Goal: Complete application form

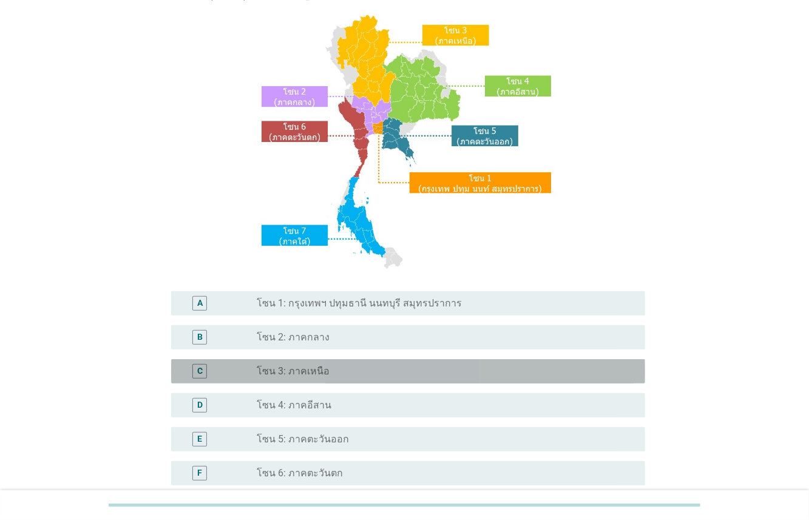
click at [335, 372] on div "radio_button_unchecked โซน 3: ภาคเหนือ" at bounding box center [441, 371] width 369 height 12
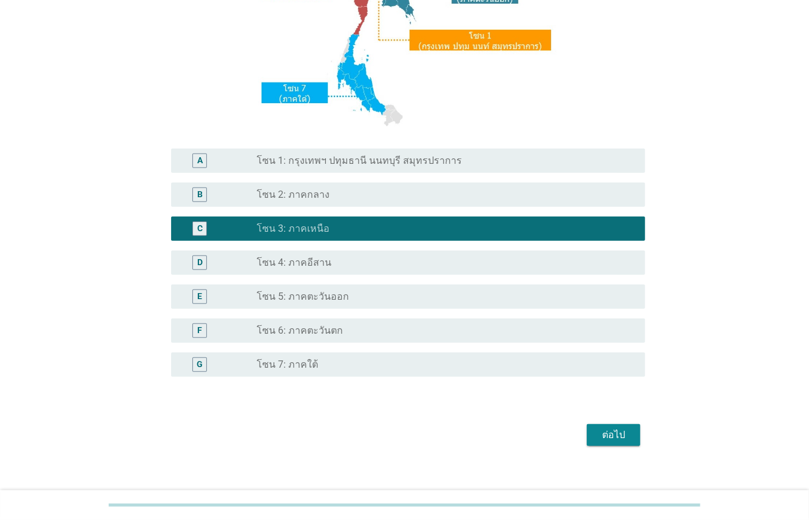
scroll to position [241, 0]
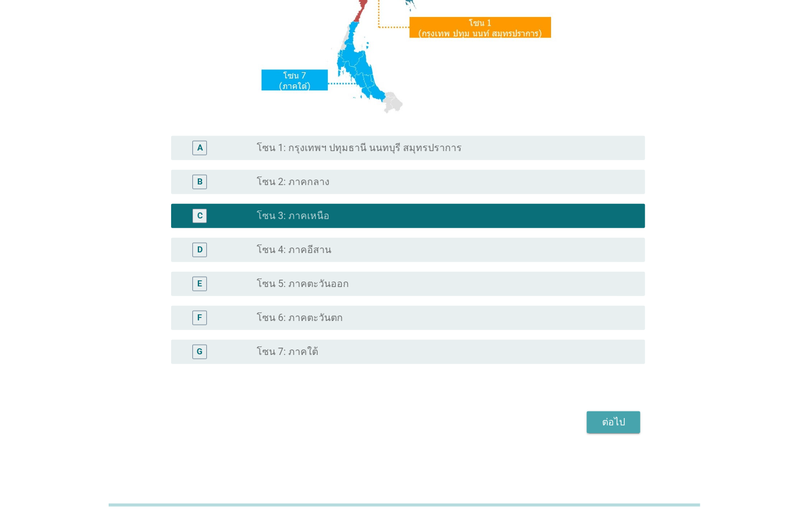
click at [610, 422] on div "ต่อไป" at bounding box center [614, 422] width 34 height 15
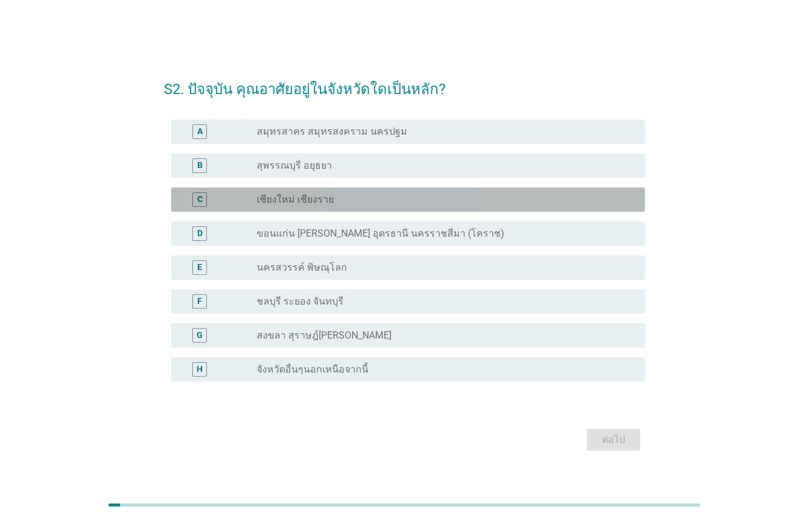
click at [348, 200] on div "radio_button_unchecked เชียงใหม่ เชียงราย" at bounding box center [441, 200] width 369 height 12
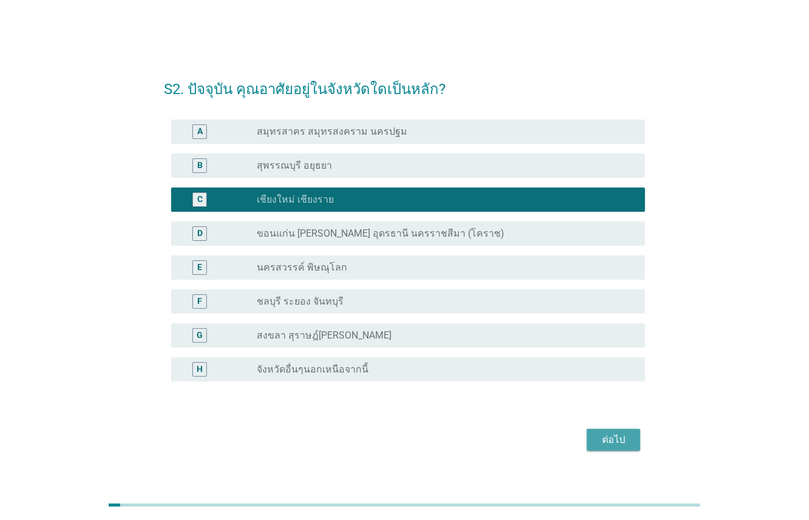
click at [614, 444] on div "ต่อไป" at bounding box center [614, 440] width 34 height 15
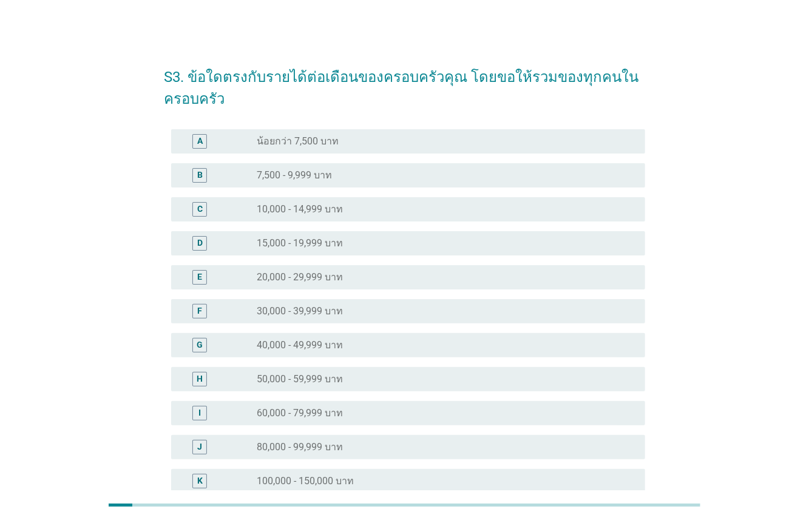
click at [296, 346] on label "40,000 - 49,999 บาท" at bounding box center [300, 345] width 86 height 12
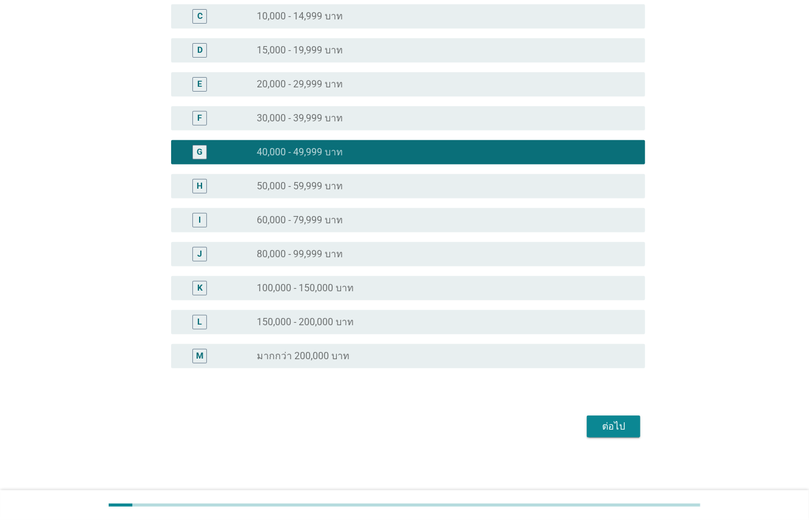
scroll to position [197, 0]
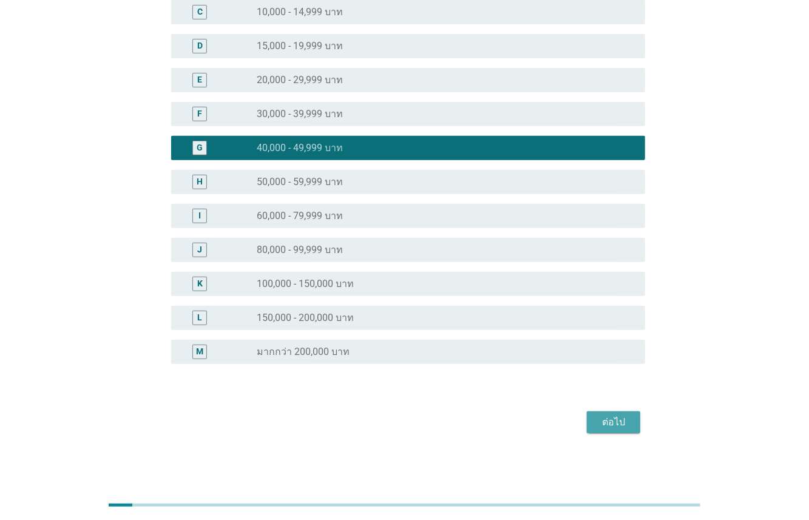
click at [612, 415] on div "ต่อไป" at bounding box center [614, 422] width 34 height 15
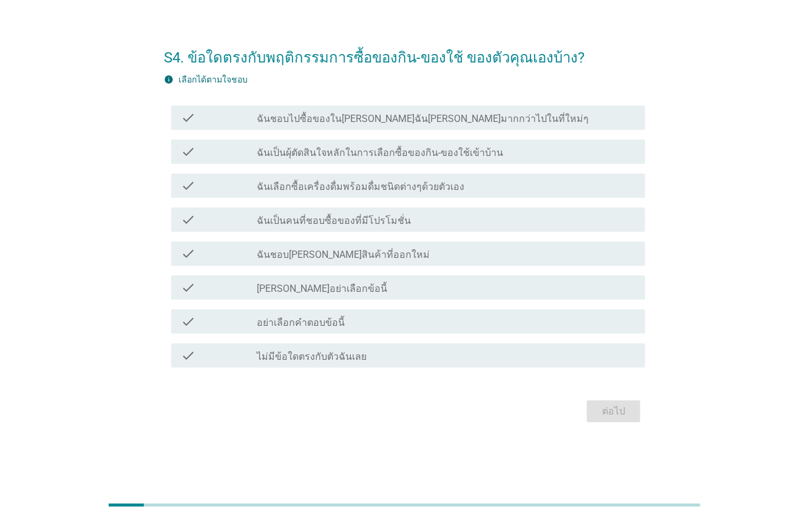
scroll to position [0, 0]
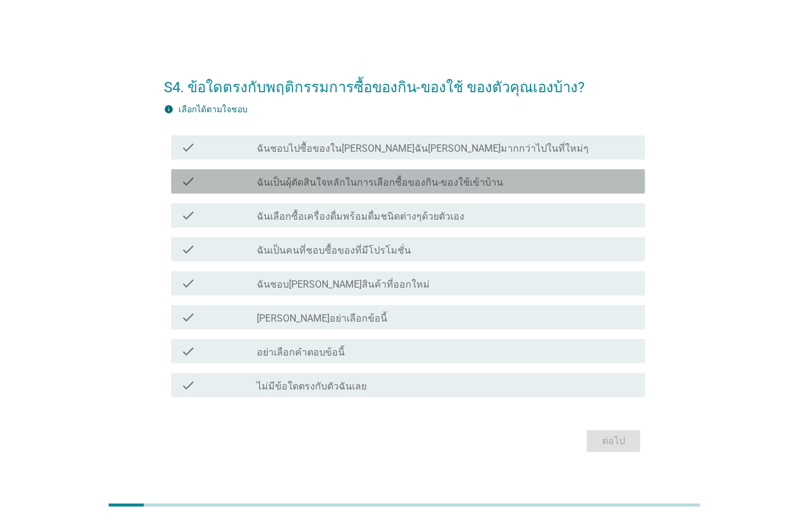
click at [321, 182] on label "ฉันเป็นผุ้ตัดสินใจหลักในการเลือกซื้อของกิน-ของใช้เข้าบ้าน" at bounding box center [380, 183] width 246 height 12
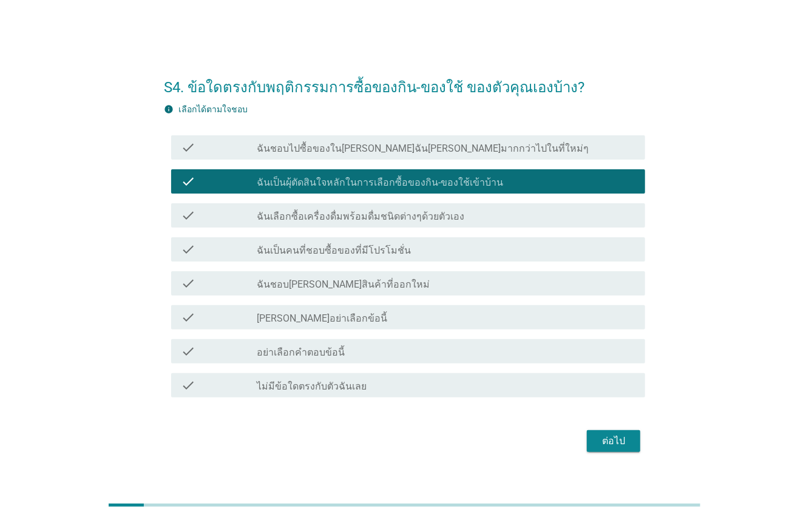
click at [311, 223] on label "ฉันเลือกซื้อเครื่องดื่มพร้อมดื่มชนิดต่างๆด้วยตัวเอง" at bounding box center [361, 217] width 208 height 12
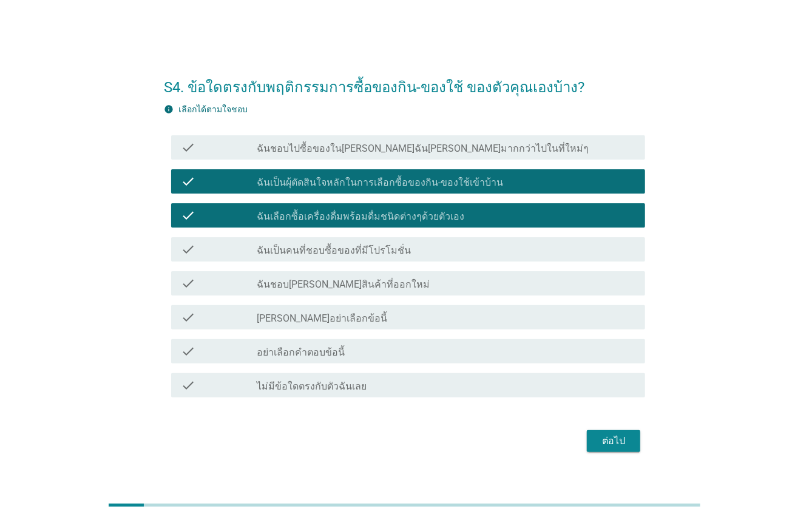
click at [314, 251] on label "ฉันเป็นคนที่ชอบซื้อของที่มีโปรโมชั่น" at bounding box center [334, 251] width 154 height 12
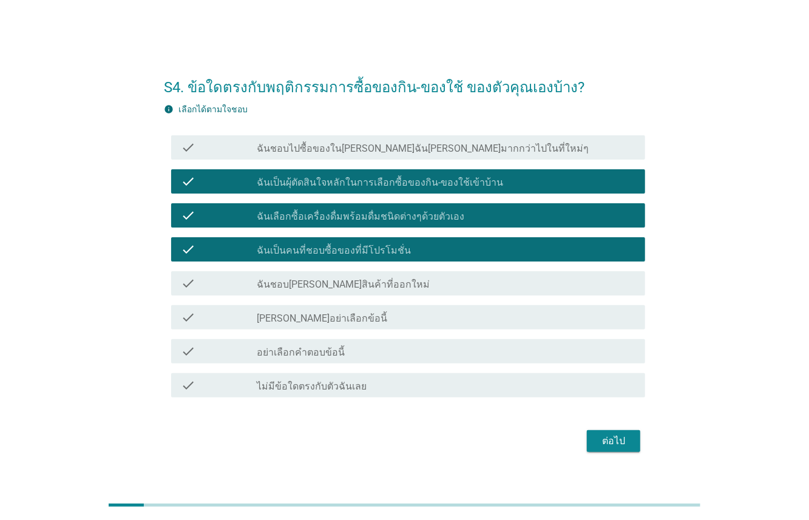
click at [309, 286] on label "ฉันชอบ[PERSON_NAME]สินค้าที่ออกใหม่" at bounding box center [343, 285] width 173 height 12
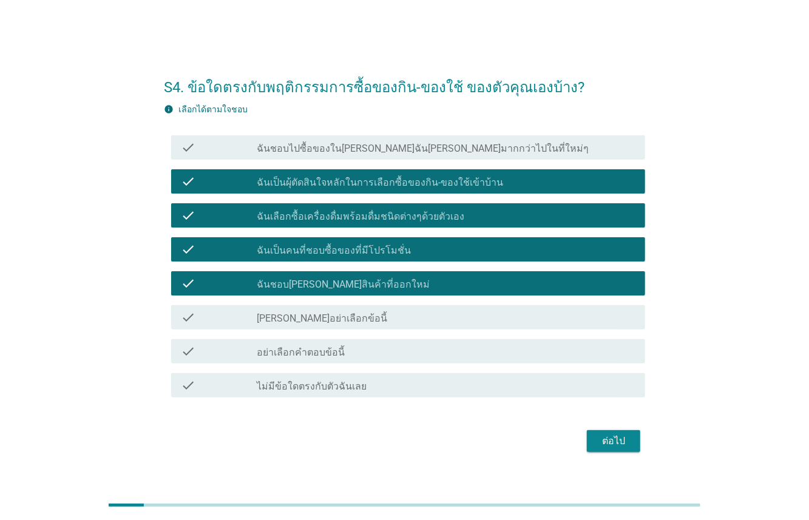
click at [603, 447] on div "ต่อไป" at bounding box center [614, 441] width 34 height 15
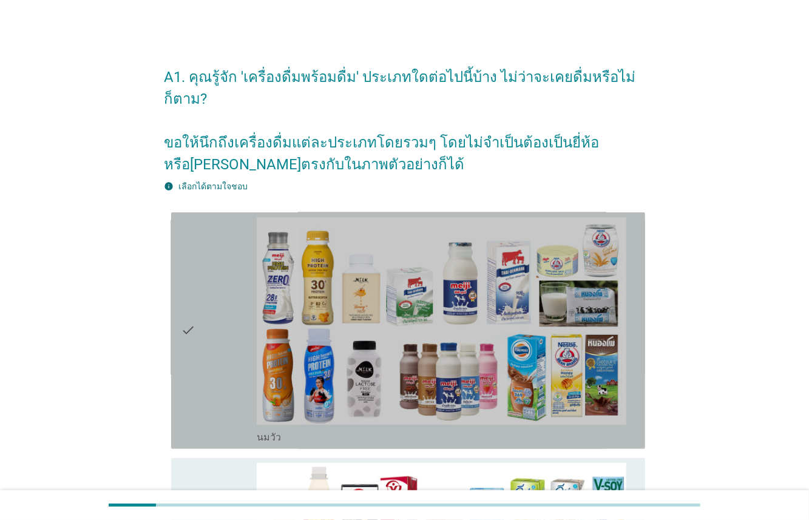
click at [208, 257] on div "check" at bounding box center [219, 330] width 76 height 227
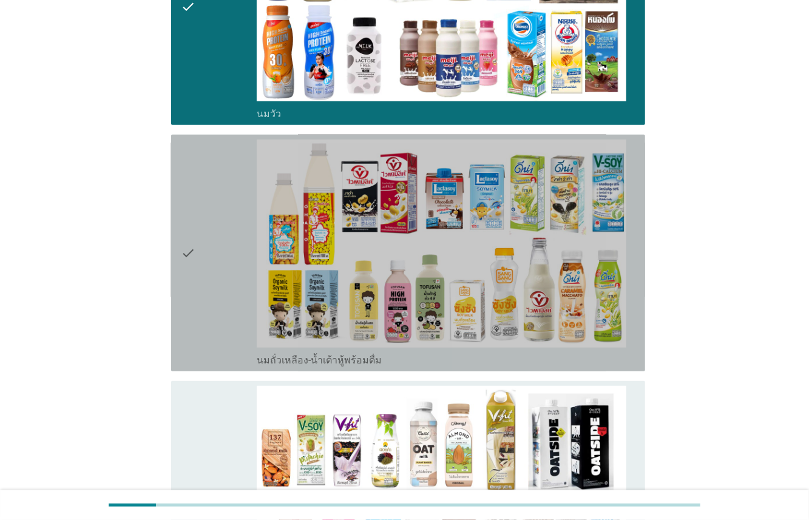
click at [211, 242] on div "check" at bounding box center [219, 253] width 76 height 227
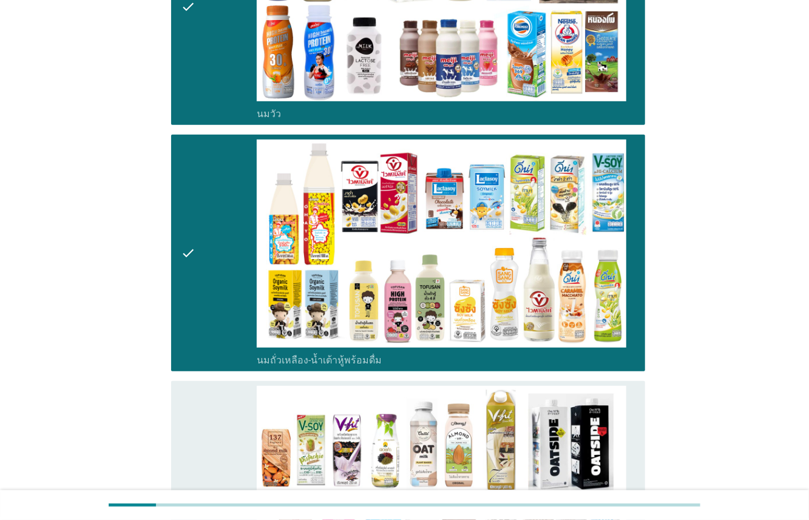
click at [223, 393] on div "check" at bounding box center [219, 499] width 76 height 227
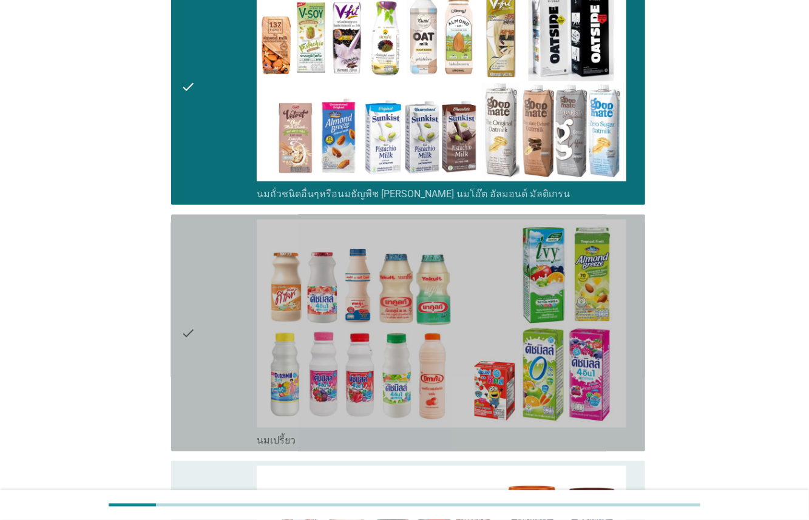
click at [239, 248] on div "check" at bounding box center [219, 333] width 76 height 227
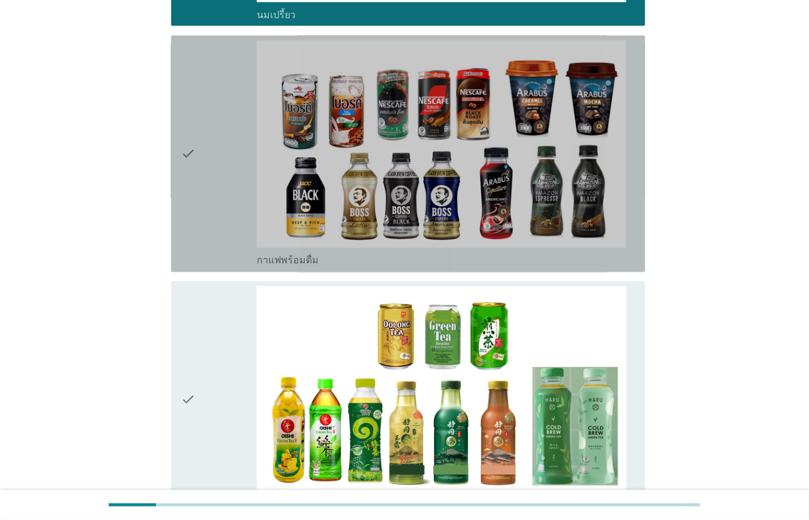
drag, startPoint x: 232, startPoint y: 202, endPoint x: 220, endPoint y: 311, distance: 110.5
click at [232, 204] on div "check" at bounding box center [219, 154] width 76 height 227
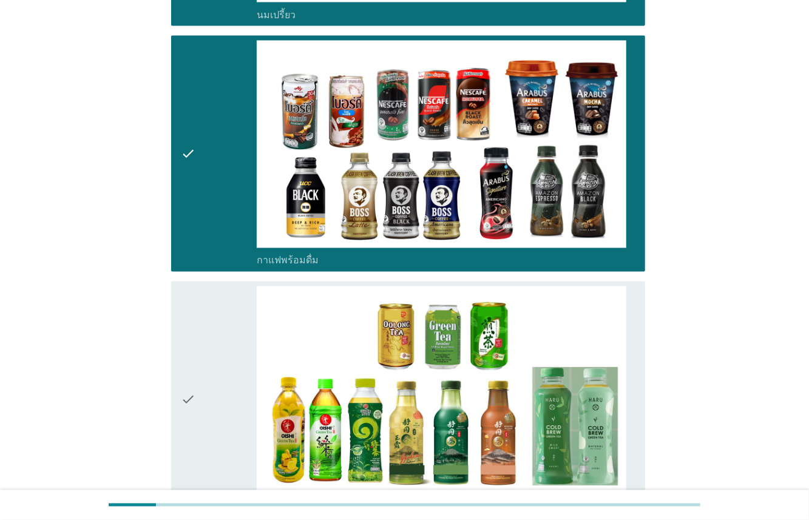
click at [220, 315] on div "check" at bounding box center [219, 400] width 76 height 227
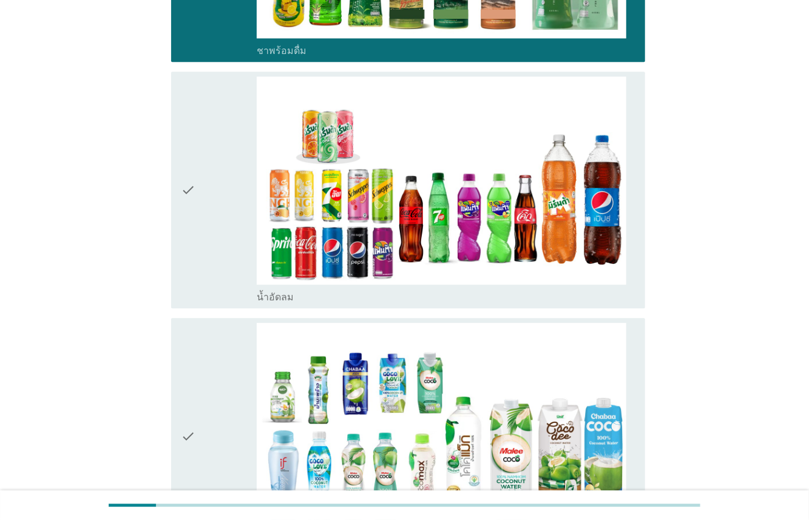
drag, startPoint x: 224, startPoint y: 228, endPoint x: 222, endPoint y: 242, distance: 14.1
click at [223, 231] on div "check" at bounding box center [219, 189] width 76 height 227
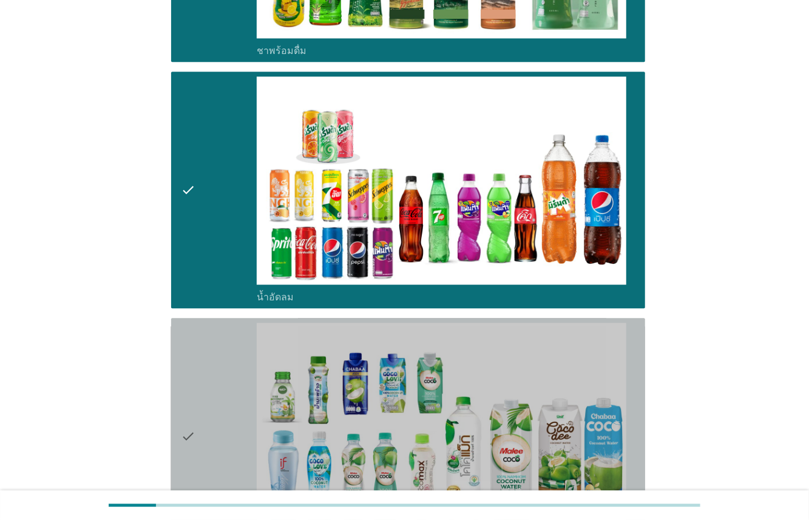
click at [225, 347] on div "check" at bounding box center [219, 436] width 76 height 227
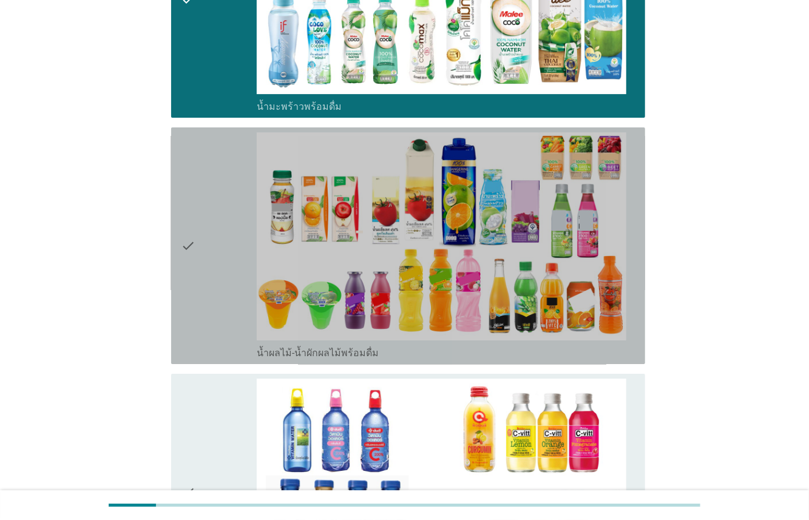
click at [223, 227] on div "check" at bounding box center [219, 245] width 76 height 227
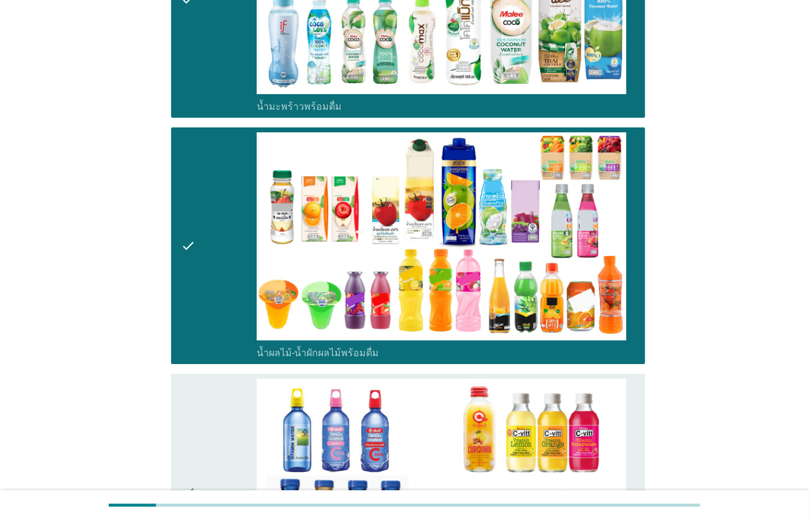
click at [213, 379] on div "check" at bounding box center [219, 492] width 76 height 227
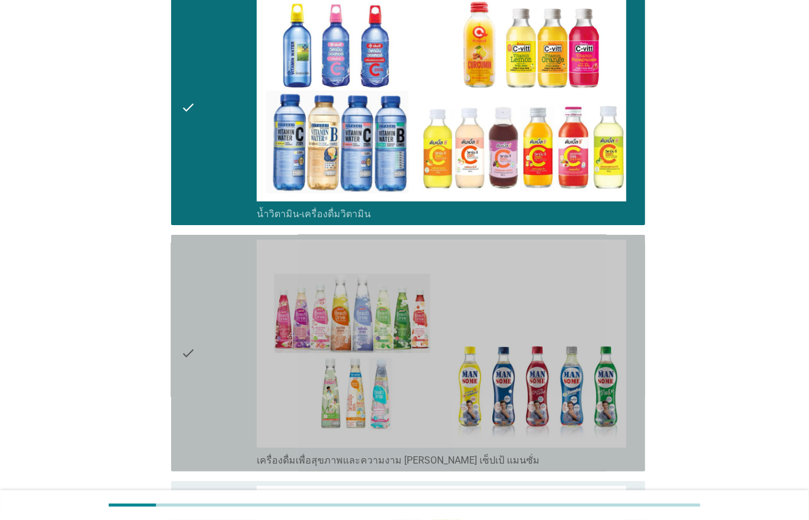
click at [220, 309] on div "check" at bounding box center [219, 353] width 76 height 227
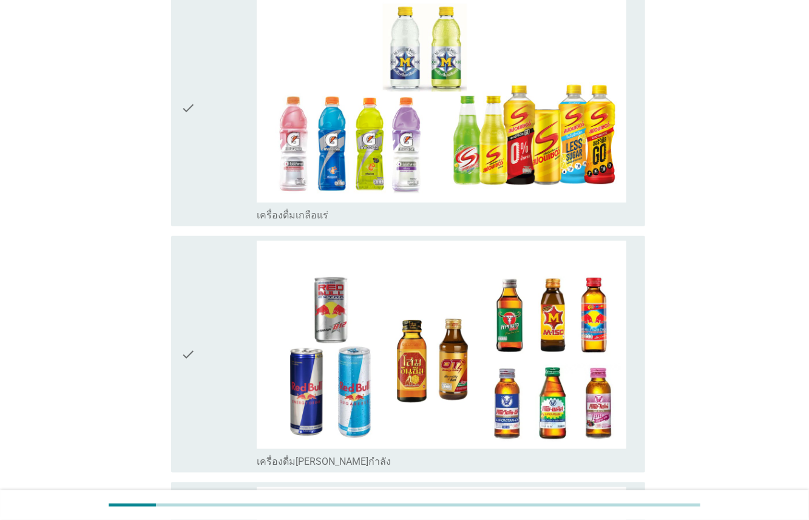
click at [220, 135] on div "check" at bounding box center [219, 108] width 76 height 227
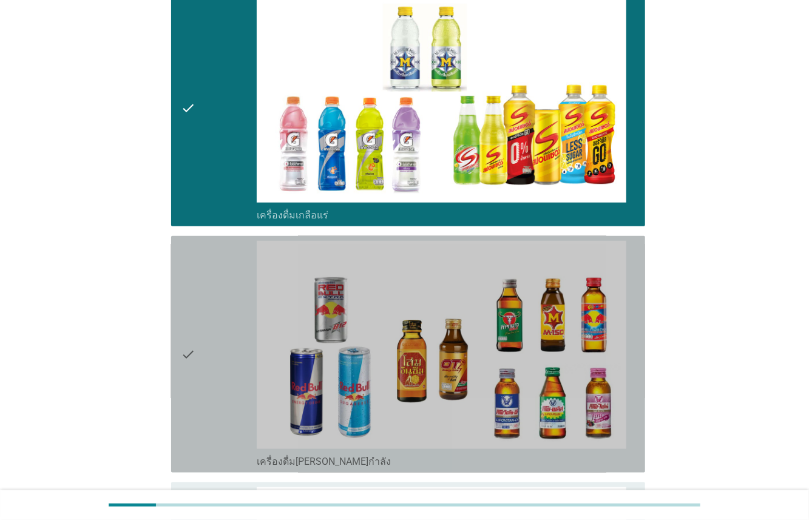
click at [235, 253] on div "check" at bounding box center [219, 354] width 76 height 227
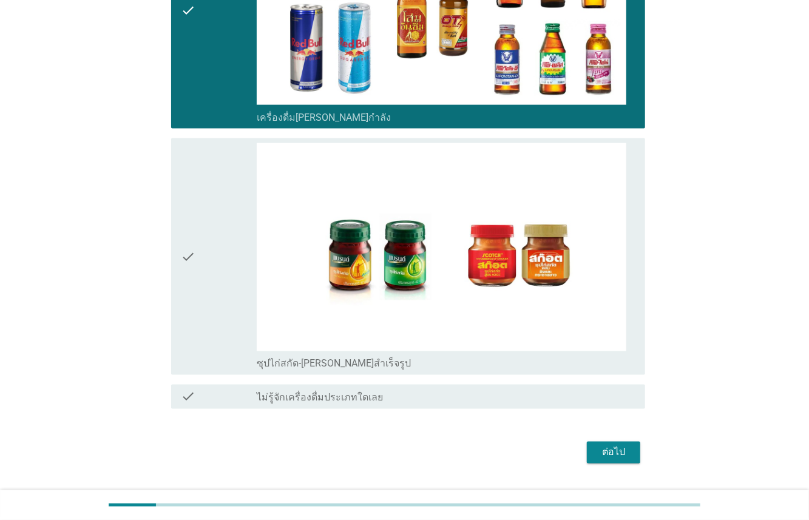
scroll to position [3283, 0]
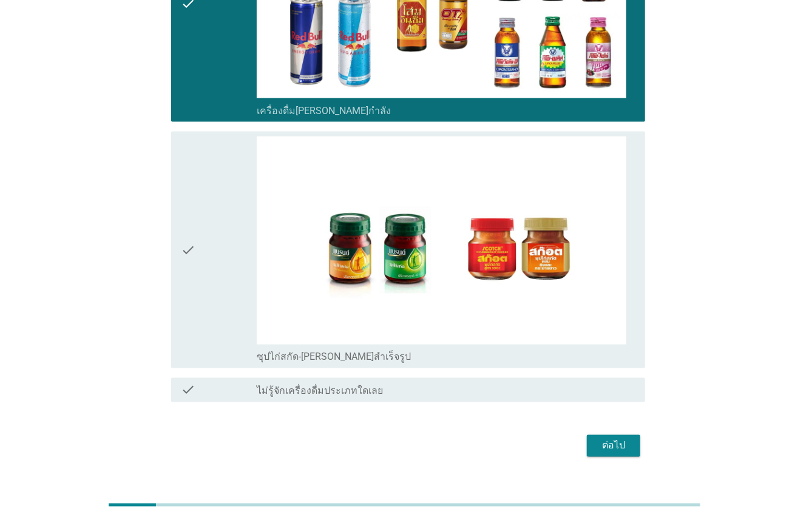
click at [209, 254] on div "check" at bounding box center [219, 250] width 76 height 227
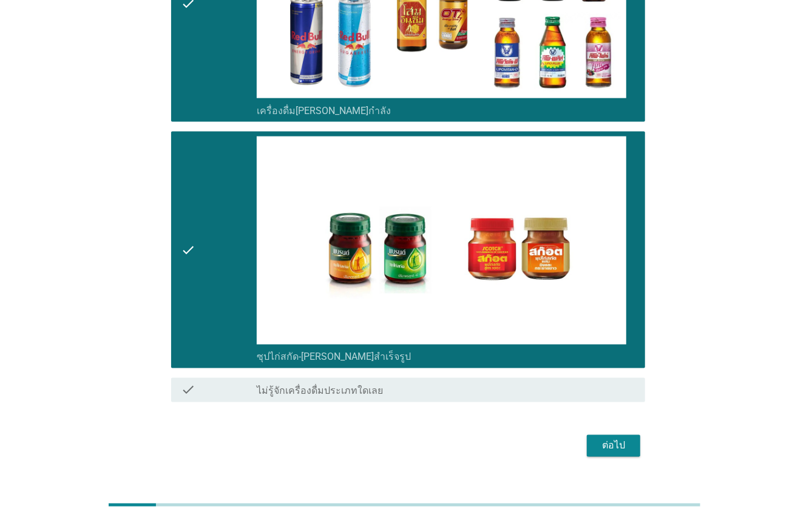
click at [613, 439] on div "ต่อไป" at bounding box center [614, 446] width 34 height 15
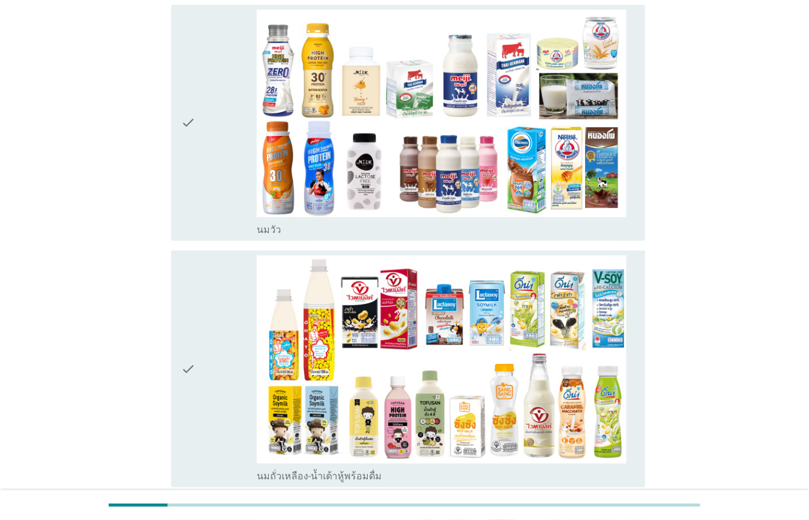
scroll to position [124, 0]
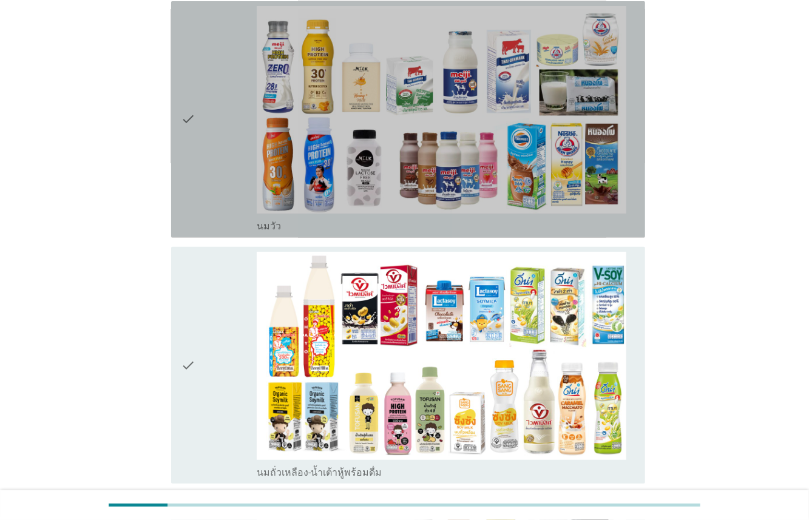
click at [217, 195] on div "check" at bounding box center [219, 119] width 76 height 227
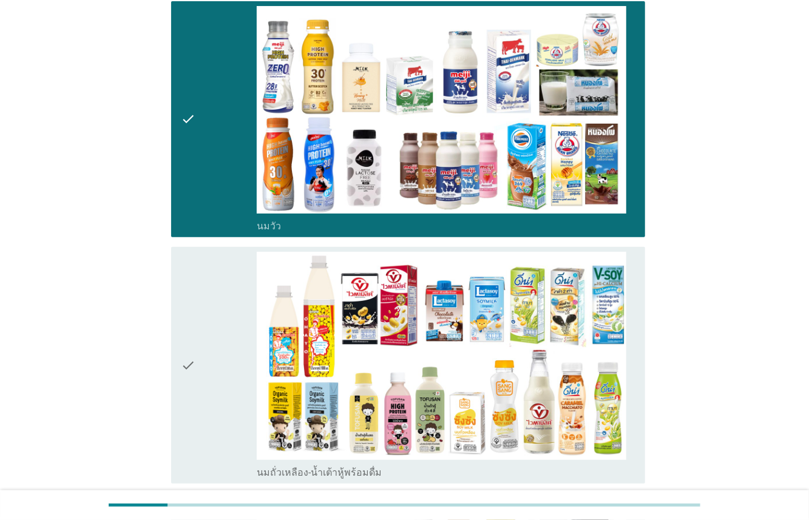
click at [222, 313] on div "check" at bounding box center [219, 365] width 76 height 227
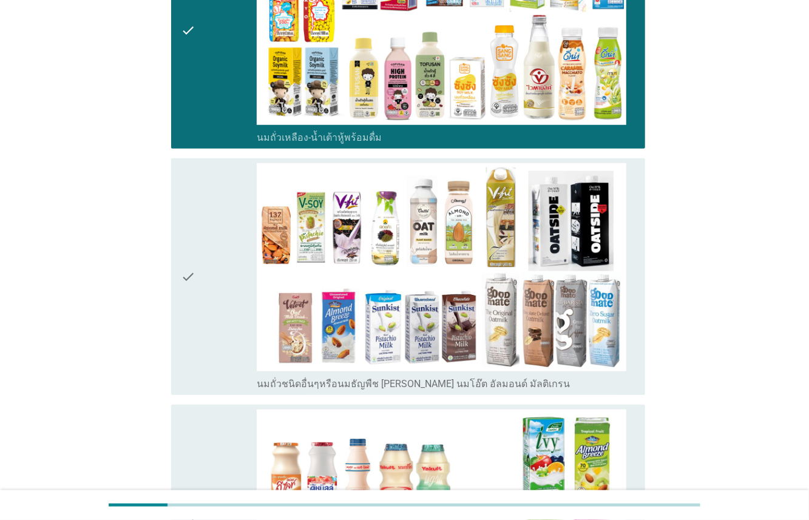
click at [222, 297] on div "check" at bounding box center [219, 276] width 76 height 227
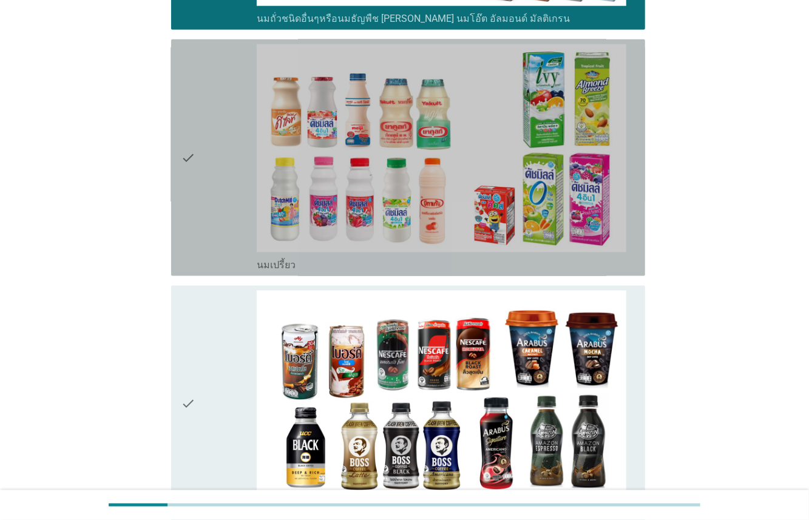
drag, startPoint x: 222, startPoint y: 199, endPoint x: 224, endPoint y: 301, distance: 101.4
click at [222, 199] on div "check" at bounding box center [219, 157] width 76 height 227
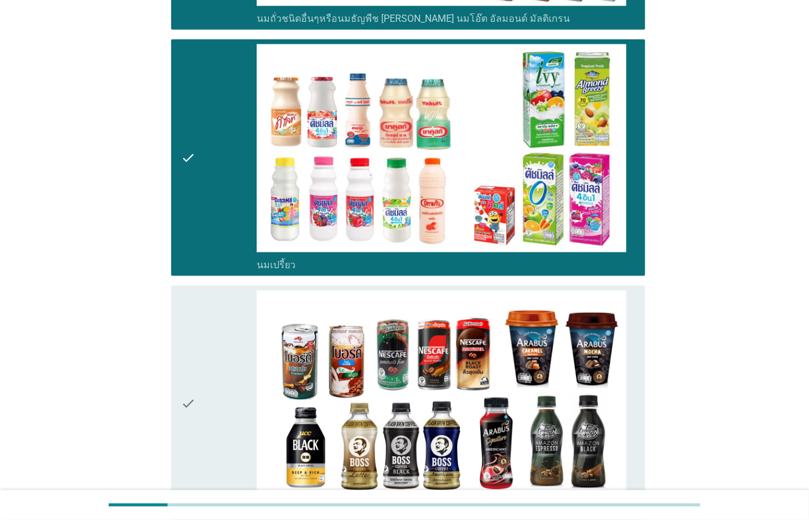
click at [227, 341] on div "check" at bounding box center [219, 404] width 76 height 227
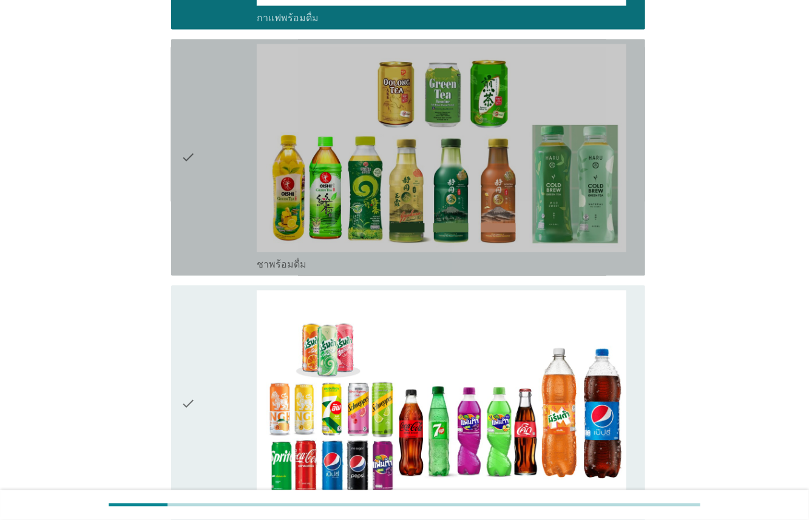
drag, startPoint x: 217, startPoint y: 205, endPoint x: 214, endPoint y: 327, distance: 122.1
click at [216, 205] on div "check" at bounding box center [219, 157] width 76 height 227
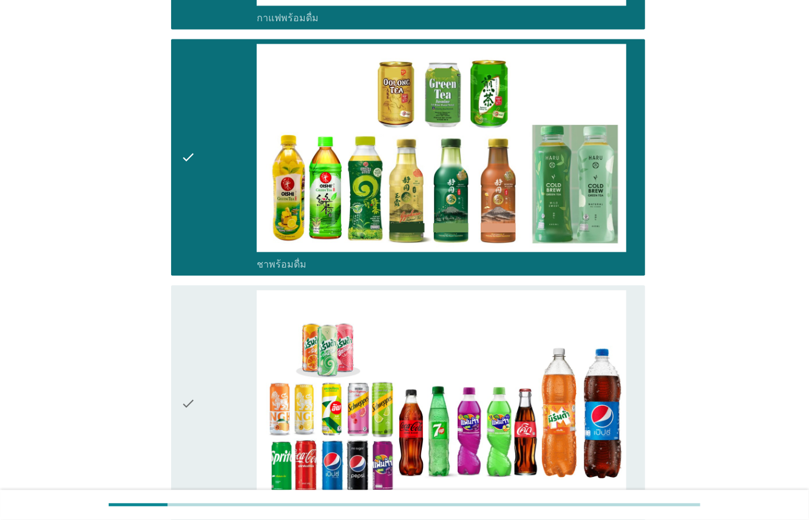
click at [216, 341] on div "check" at bounding box center [219, 403] width 76 height 227
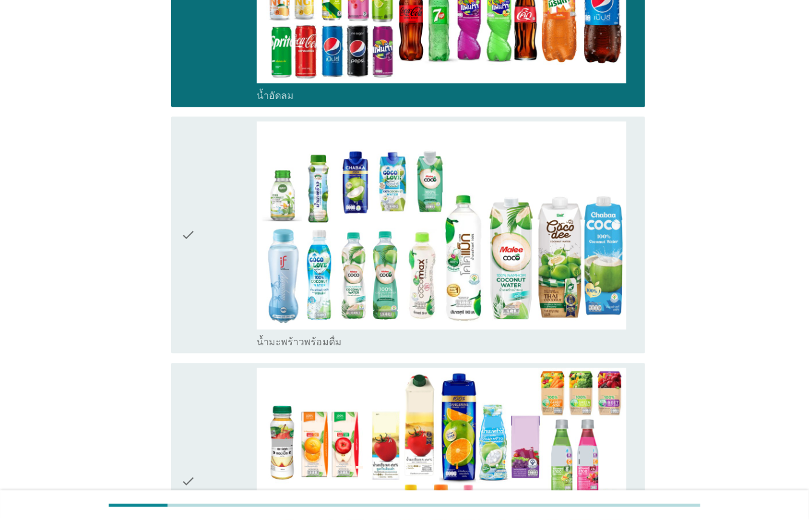
scroll to position [1891, 0]
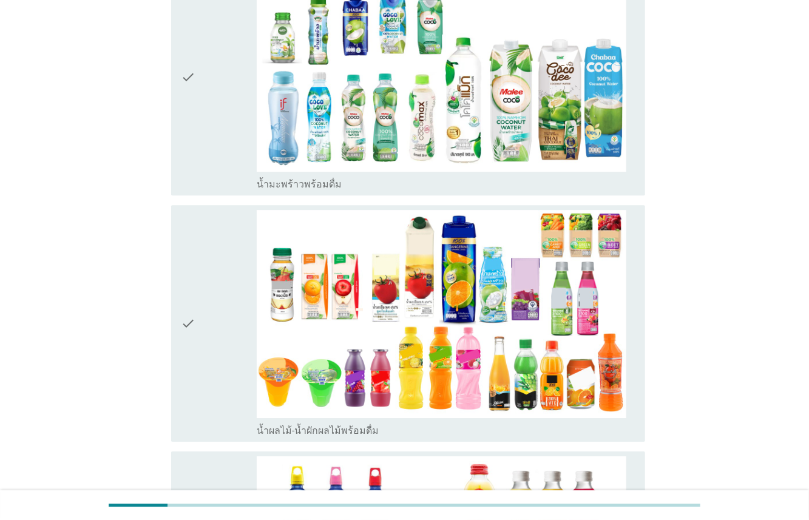
click at [217, 127] on div "check" at bounding box center [219, 77] width 76 height 227
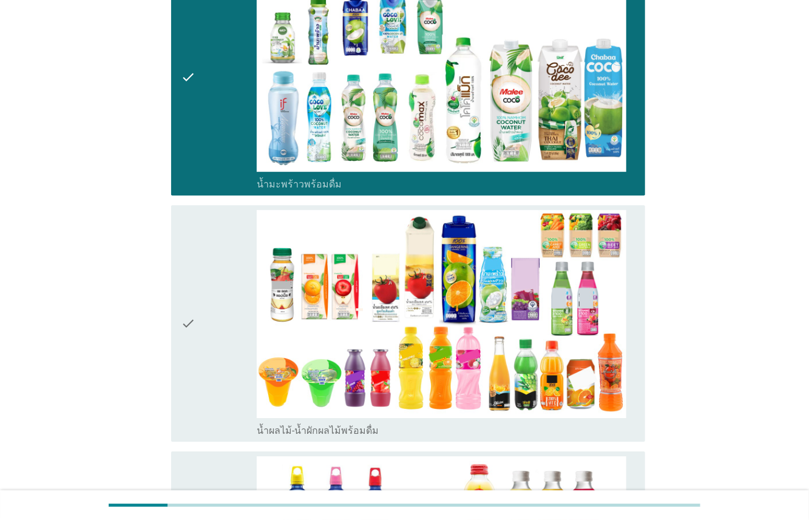
click at [239, 243] on div "check" at bounding box center [219, 323] width 76 height 227
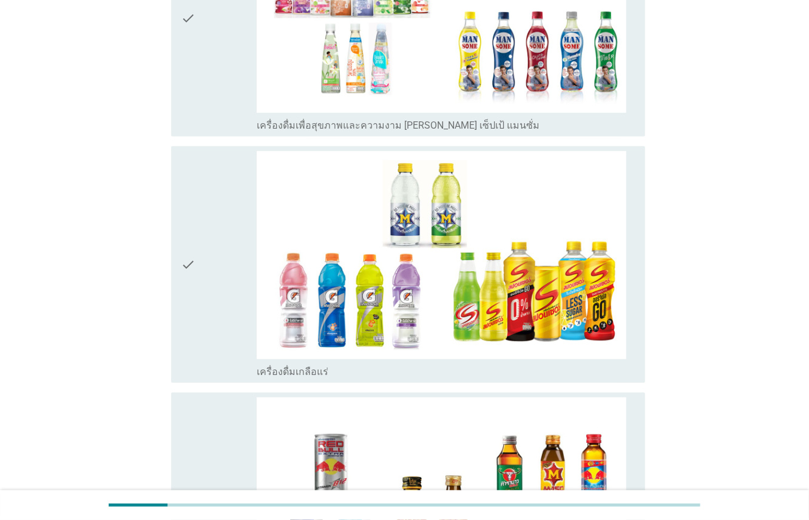
scroll to position [2711, 0]
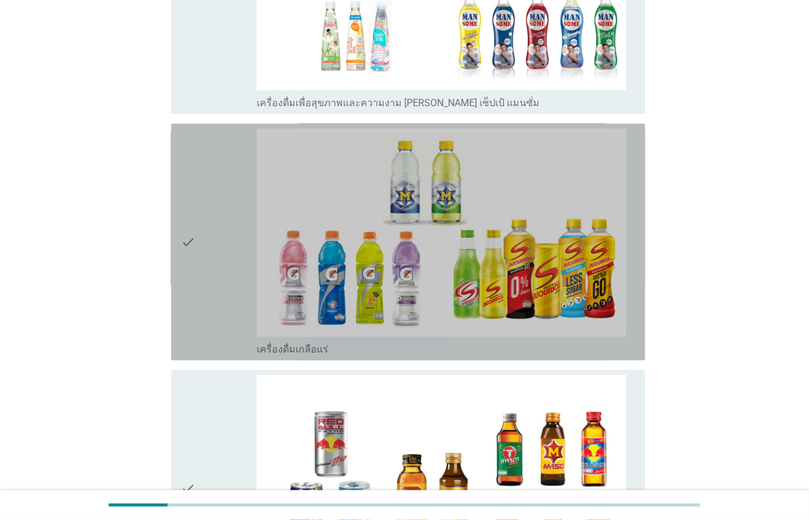
drag, startPoint x: 219, startPoint y: 274, endPoint x: 228, endPoint y: 376, distance: 102.5
click at [219, 275] on div "check" at bounding box center [219, 242] width 76 height 227
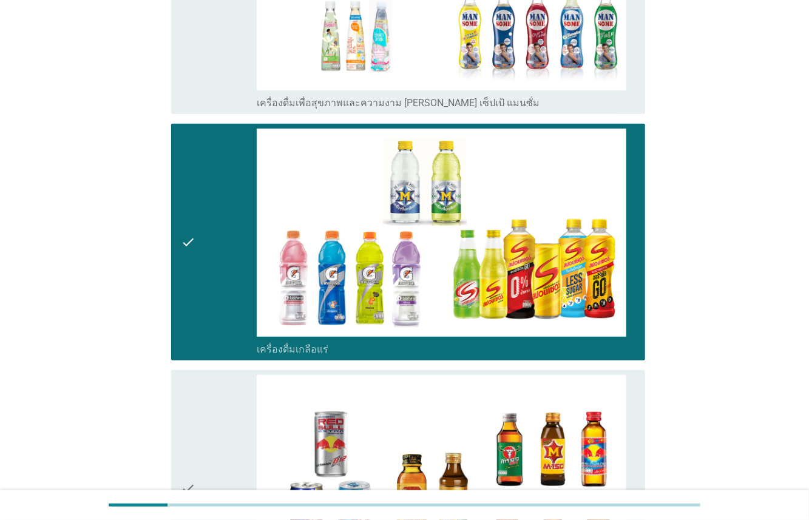
click at [228, 403] on div "check" at bounding box center [219, 488] width 76 height 227
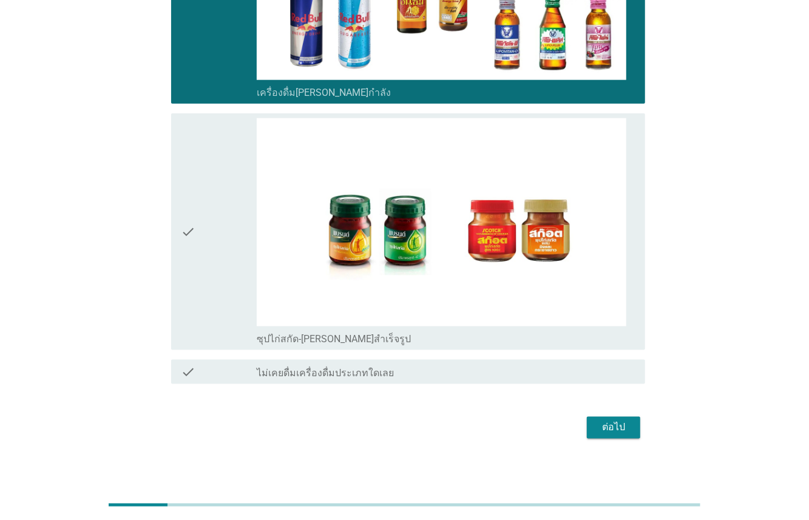
scroll to position [3218, 0]
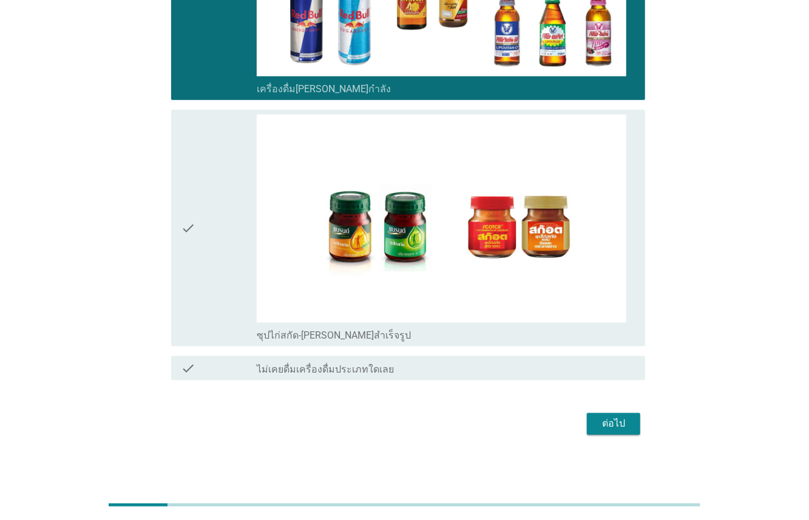
click at [619, 421] on div "ต่อไป" at bounding box center [614, 424] width 34 height 15
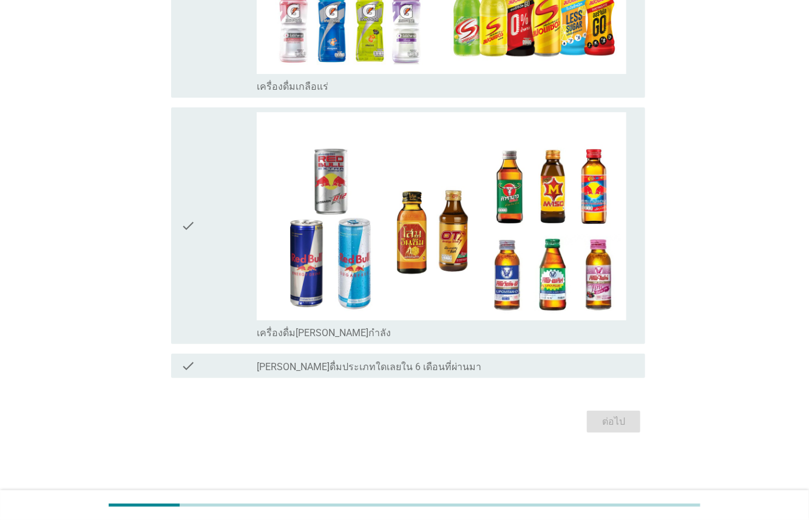
scroll to position [0, 0]
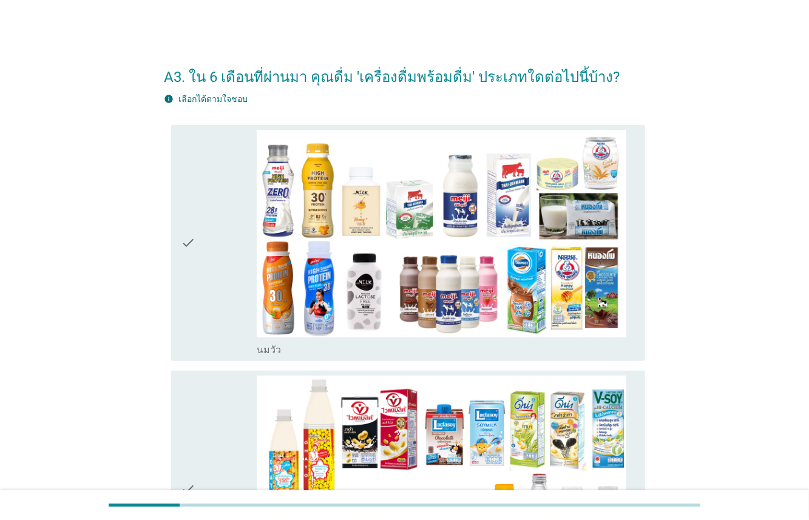
click at [219, 290] on div "check" at bounding box center [219, 243] width 76 height 227
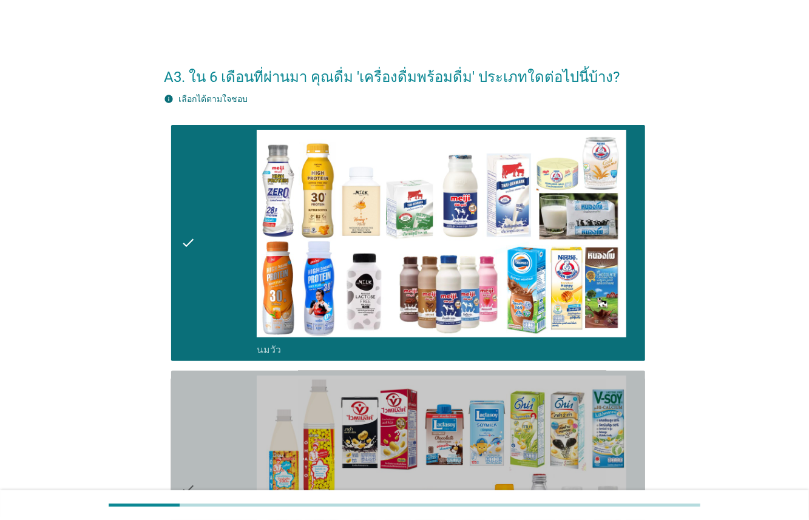
click at [220, 395] on div "check" at bounding box center [219, 489] width 76 height 227
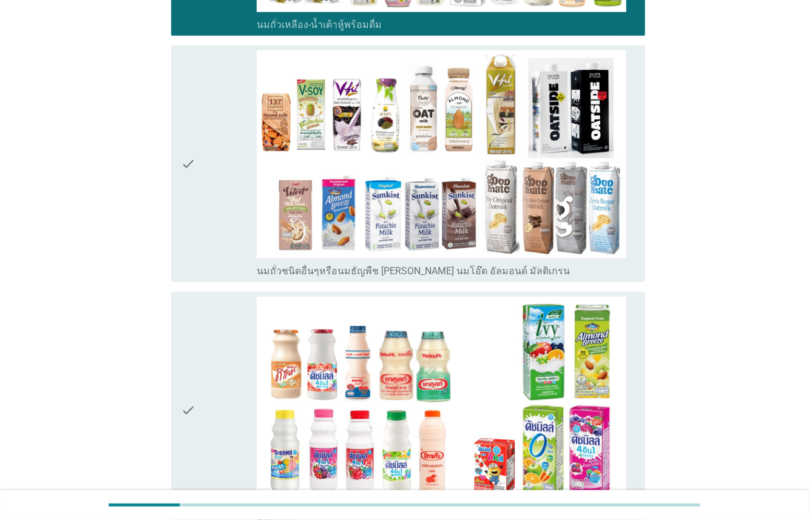
scroll to position [608, 0]
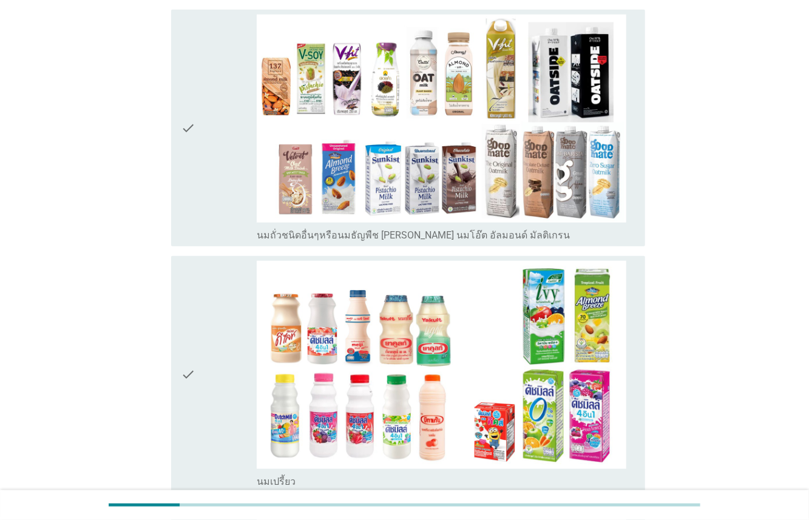
click at [216, 213] on div "check" at bounding box center [219, 128] width 76 height 227
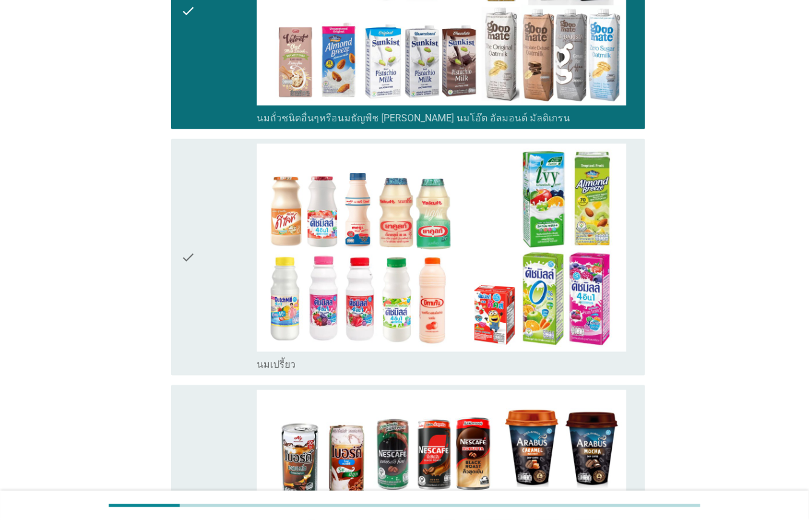
click at [206, 216] on div "check" at bounding box center [219, 257] width 76 height 227
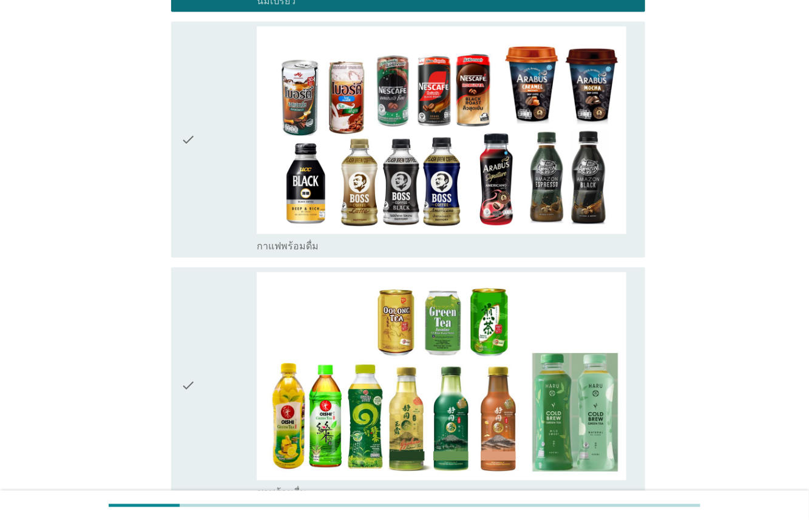
click at [217, 207] on div "check" at bounding box center [219, 140] width 76 height 227
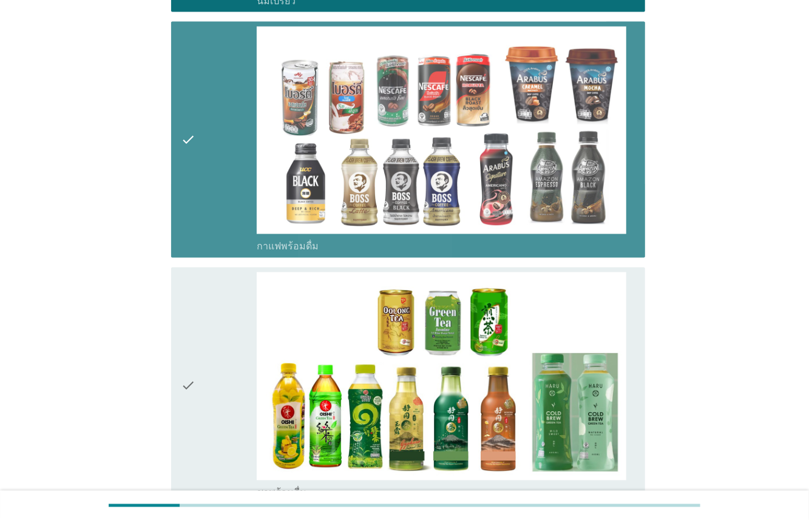
click at [226, 308] on div "check" at bounding box center [219, 386] width 76 height 227
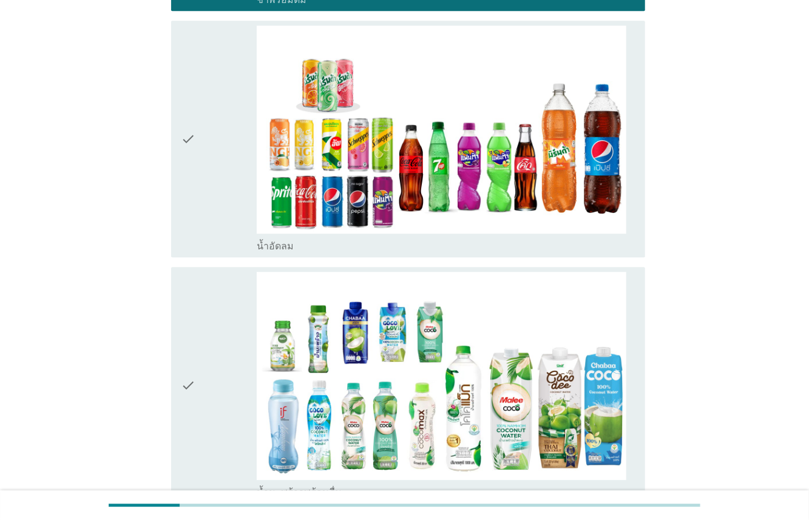
click at [212, 199] on div "check" at bounding box center [219, 138] width 76 height 227
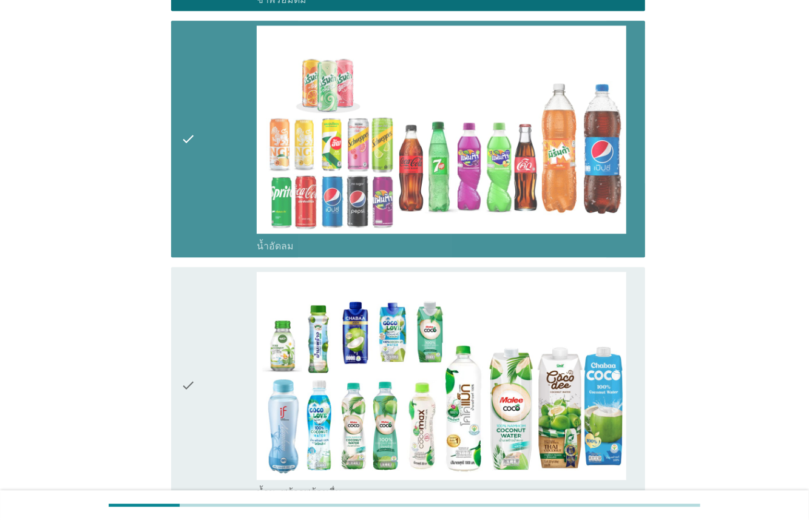
click at [216, 300] on div "check" at bounding box center [219, 385] width 76 height 227
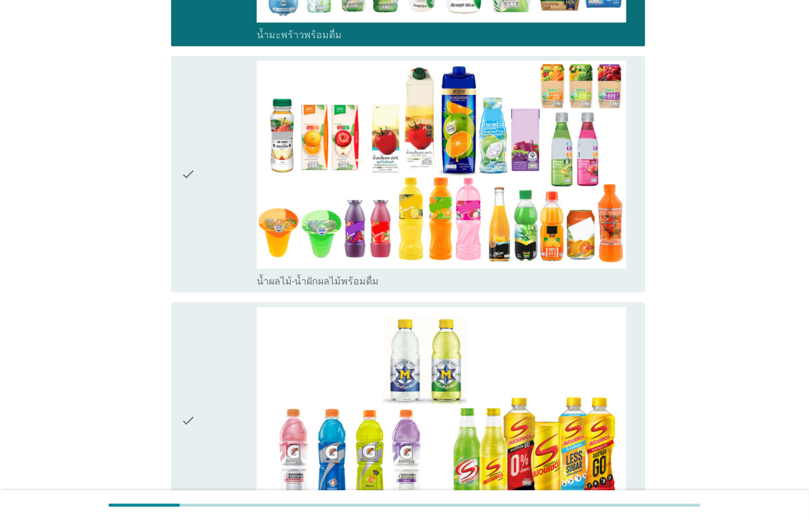
click at [221, 182] on div "check" at bounding box center [219, 174] width 76 height 227
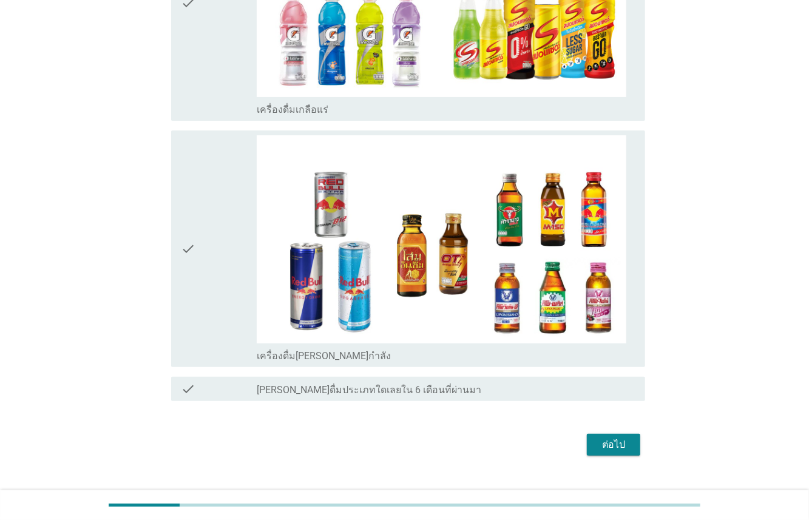
scroll to position [2478, 0]
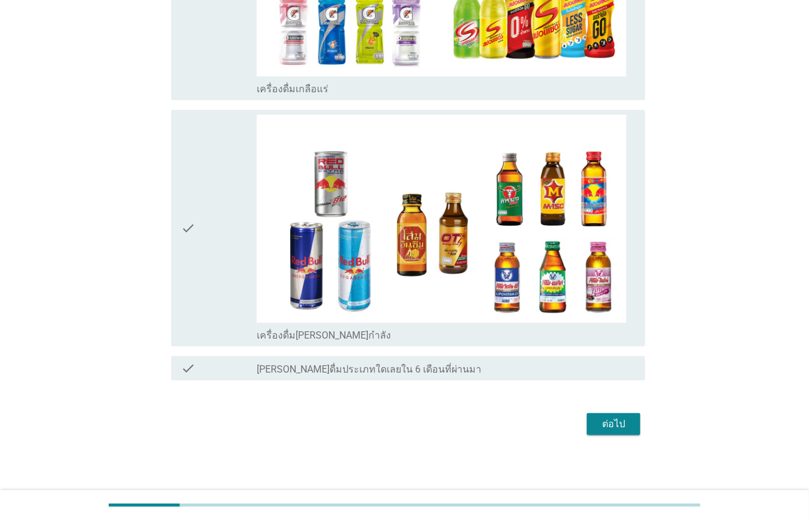
click at [220, 224] on div "check" at bounding box center [219, 228] width 76 height 227
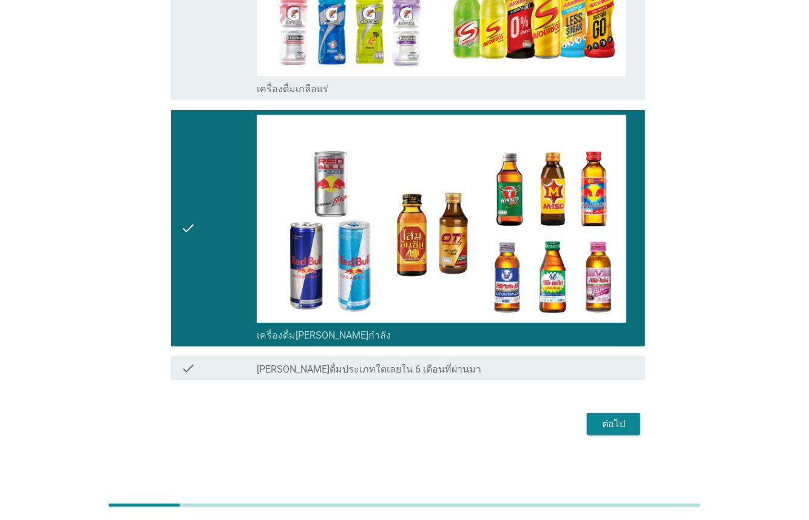
click at [599, 420] on div "ต่อไป" at bounding box center [614, 424] width 34 height 15
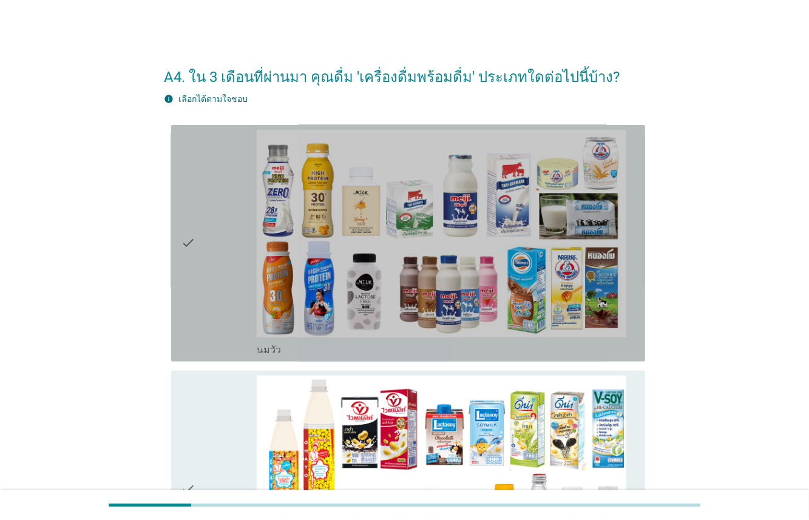
click at [220, 294] on div "check" at bounding box center [219, 243] width 76 height 227
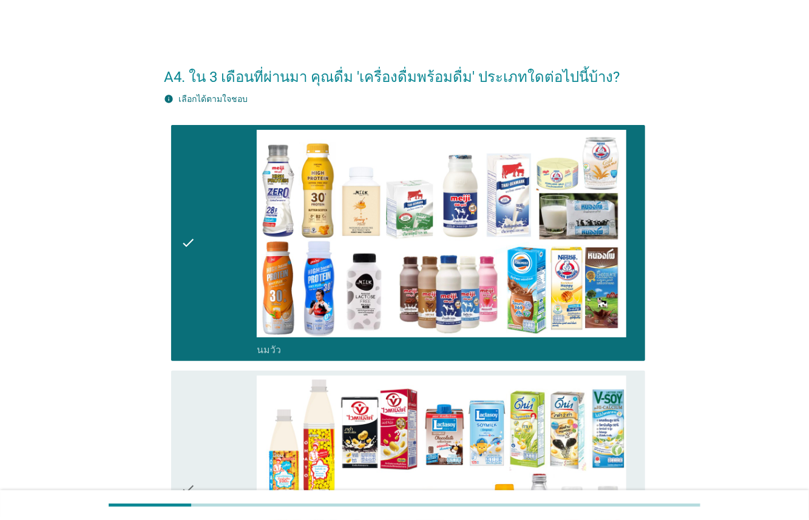
click at [241, 427] on div "check" at bounding box center [219, 489] width 76 height 227
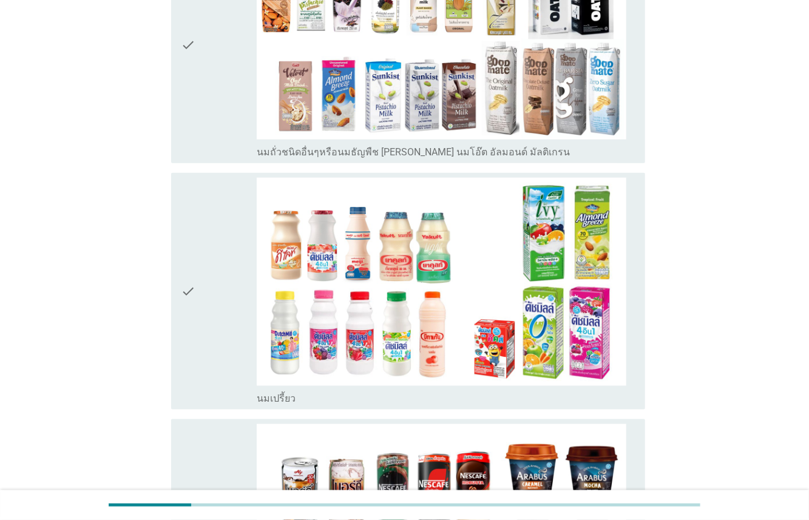
scroll to position [775, 0]
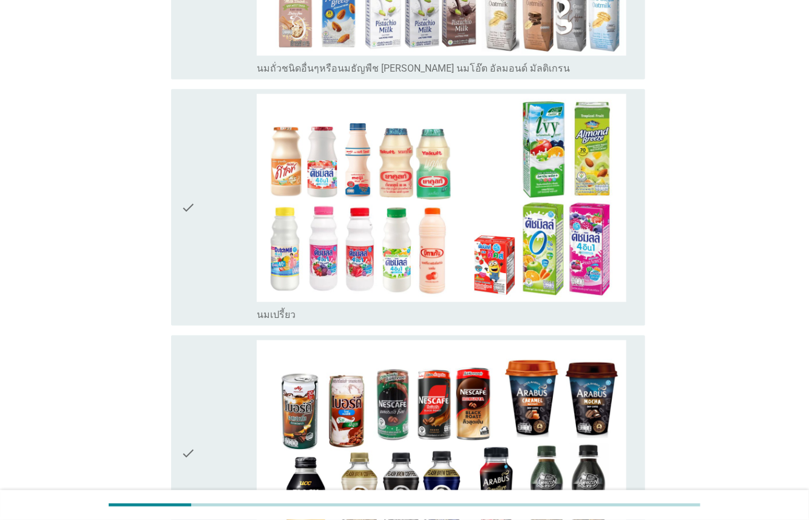
drag, startPoint x: 217, startPoint y: 274, endPoint x: 221, endPoint y: 290, distance: 15.6
click at [217, 274] on div "check" at bounding box center [219, 207] width 76 height 227
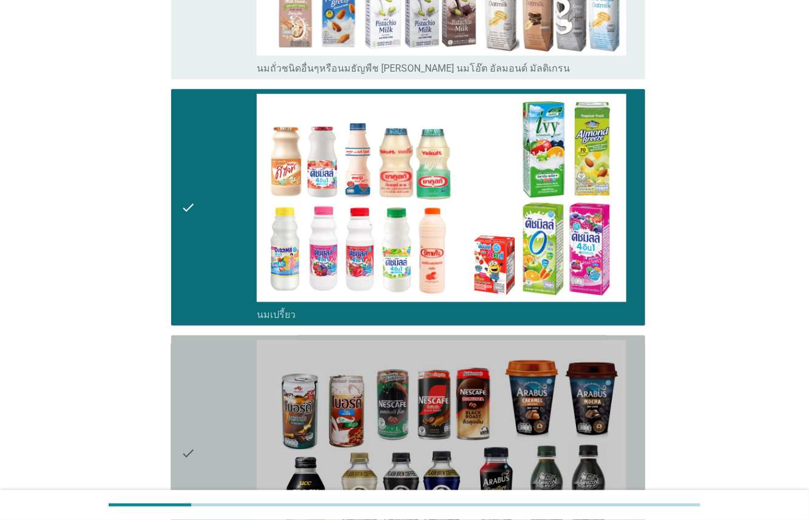
click at [237, 362] on div "check" at bounding box center [219, 454] width 76 height 227
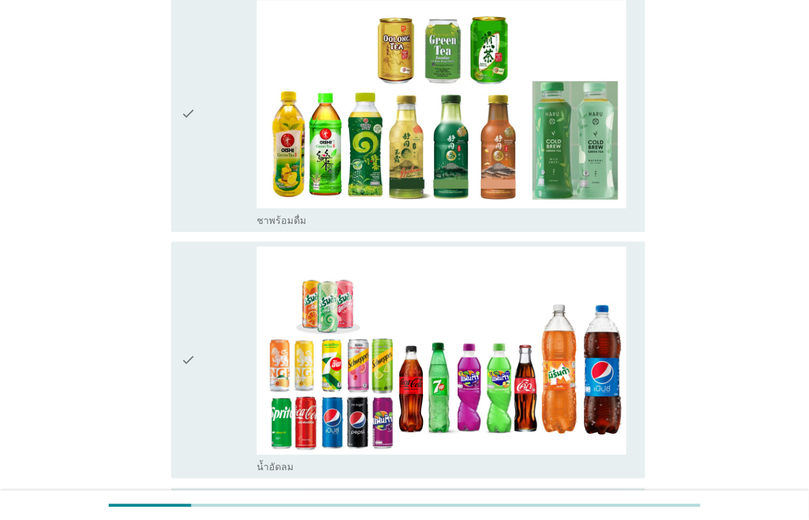
drag, startPoint x: 233, startPoint y: 171, endPoint x: 237, endPoint y: 254, distance: 83.3
click at [234, 180] on div "check" at bounding box center [219, 113] width 76 height 227
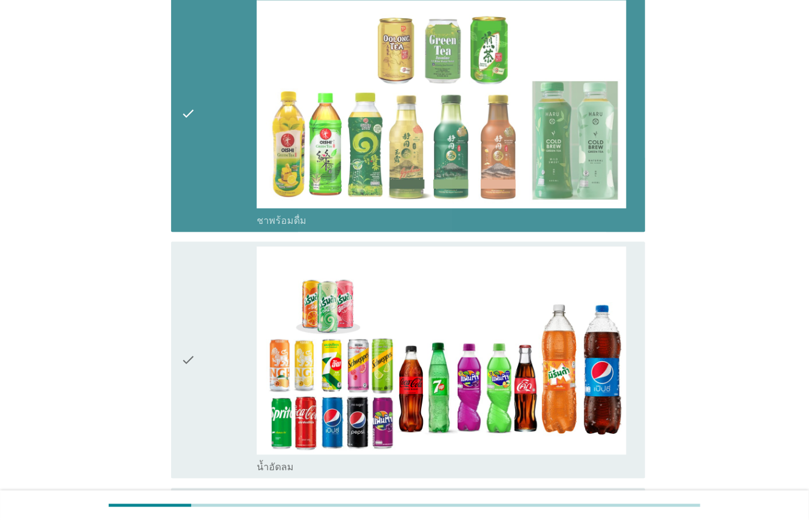
click at [236, 307] on div "check" at bounding box center [219, 359] width 76 height 227
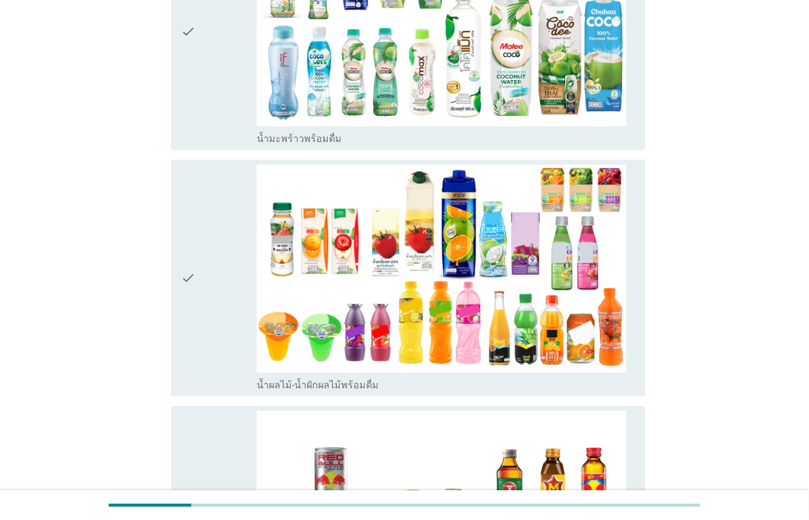
scroll to position [1946, 0]
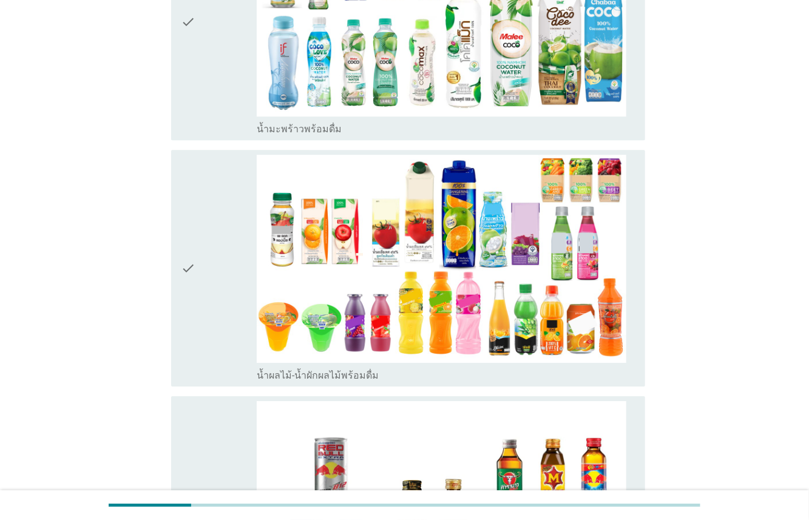
click at [212, 92] on div "check" at bounding box center [219, 21] width 76 height 227
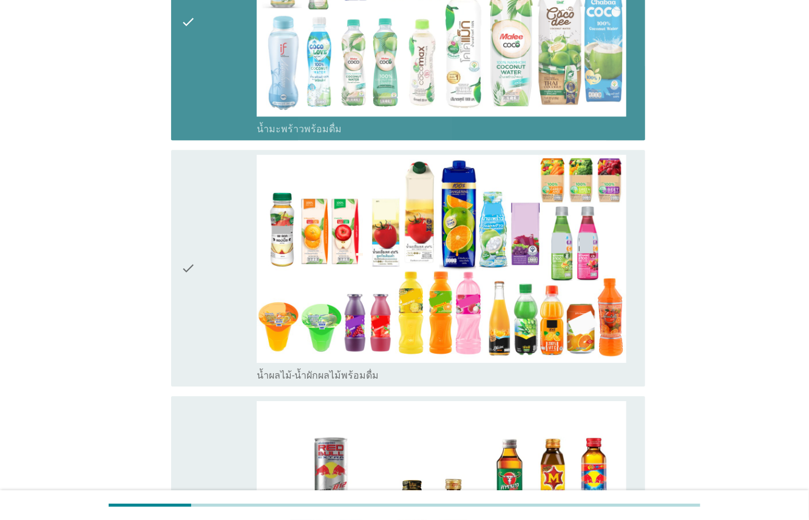
click at [233, 215] on div "check" at bounding box center [219, 268] width 76 height 227
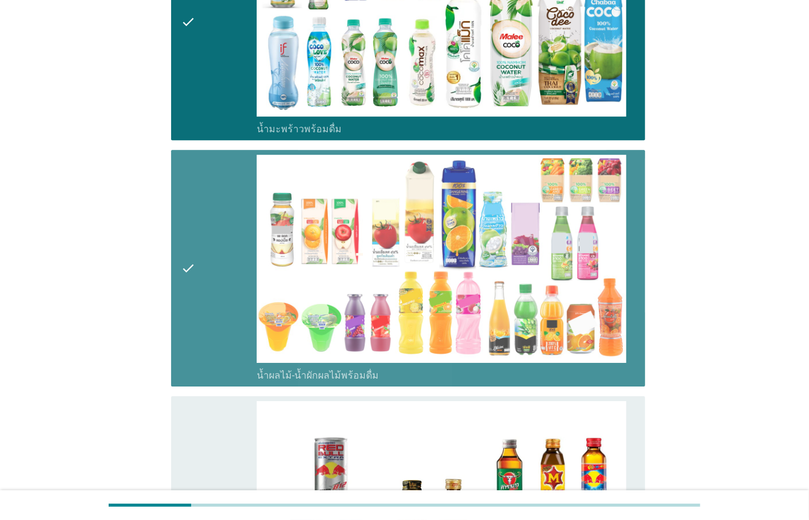
click at [228, 379] on div "check" at bounding box center [219, 268] width 76 height 227
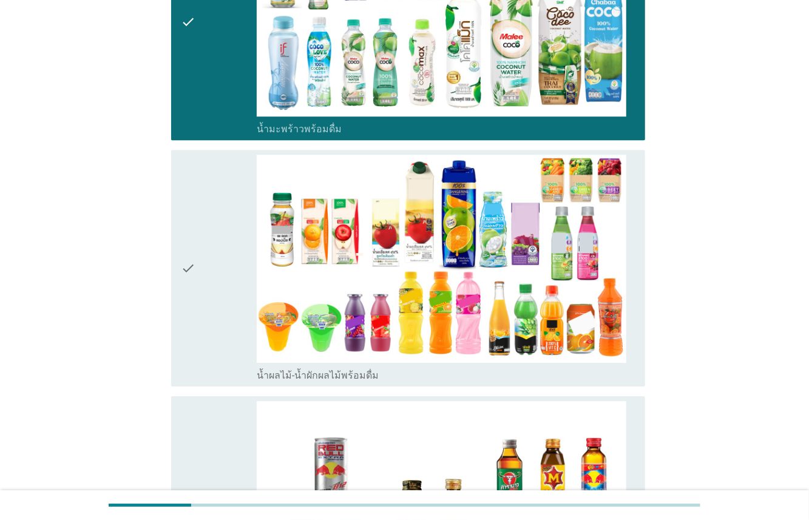
click at [228, 359] on div "check" at bounding box center [219, 268] width 76 height 227
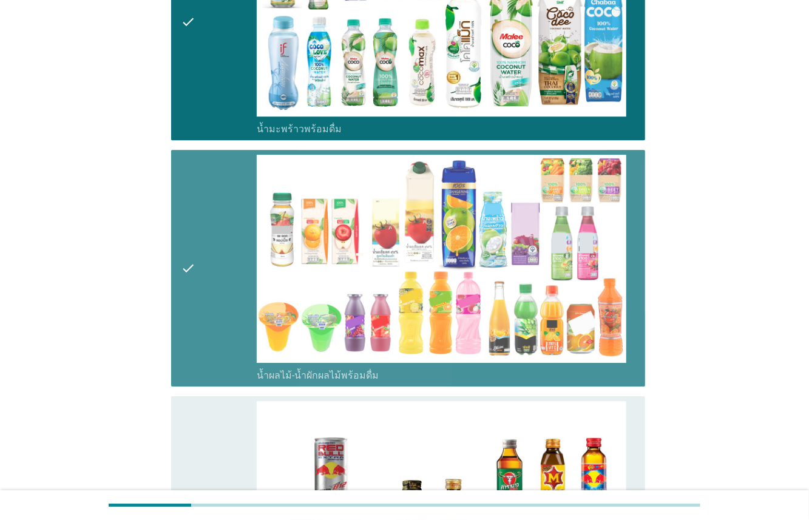
click at [228, 428] on div "check" at bounding box center [219, 514] width 76 height 227
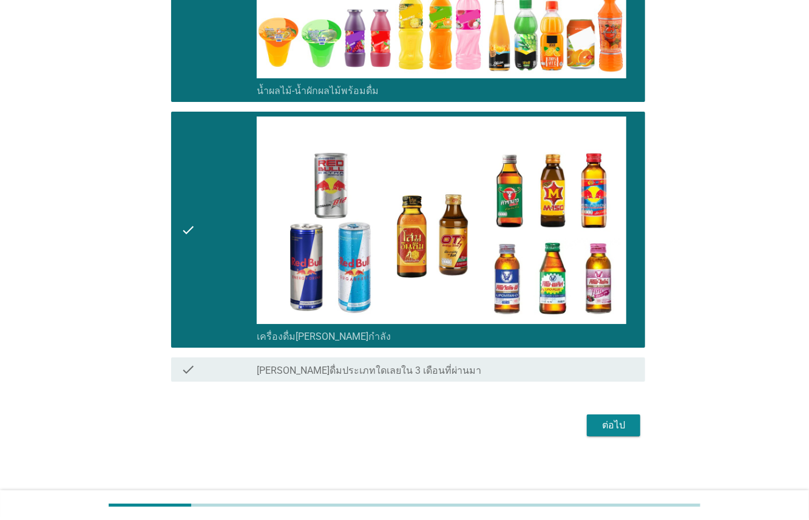
scroll to position [2232, 0]
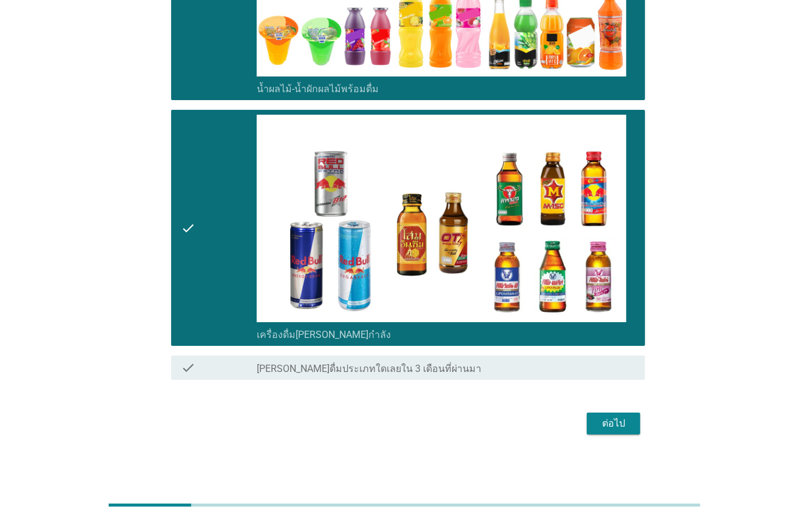
click at [614, 420] on div "ต่อไป" at bounding box center [614, 423] width 34 height 15
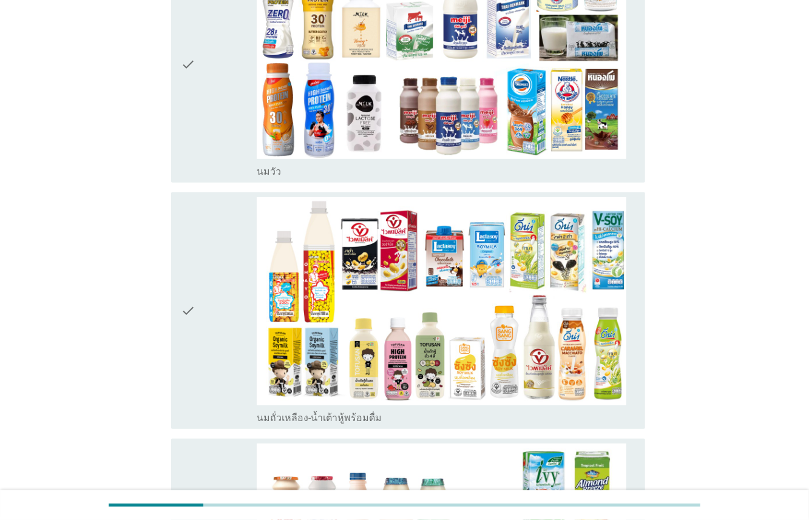
scroll to position [189, 0]
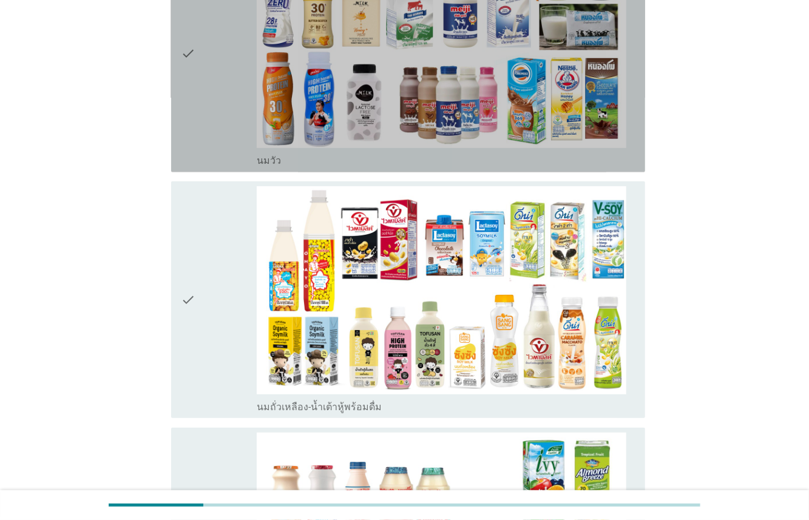
click at [195, 130] on icon "check" at bounding box center [188, 54] width 15 height 227
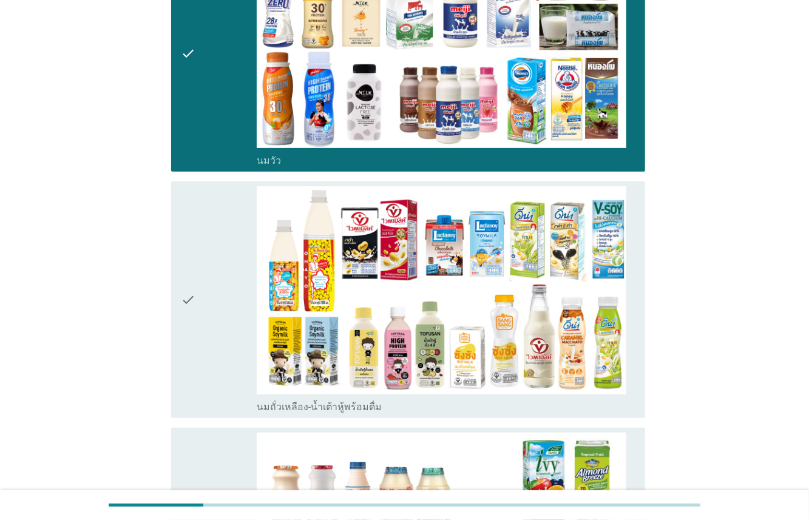
click at [204, 259] on div "check" at bounding box center [219, 299] width 76 height 227
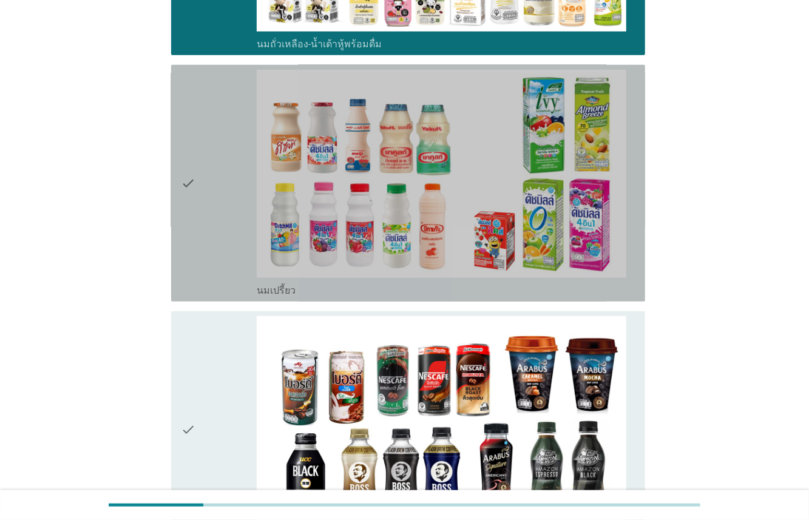
click at [224, 252] on div "check" at bounding box center [219, 183] width 76 height 227
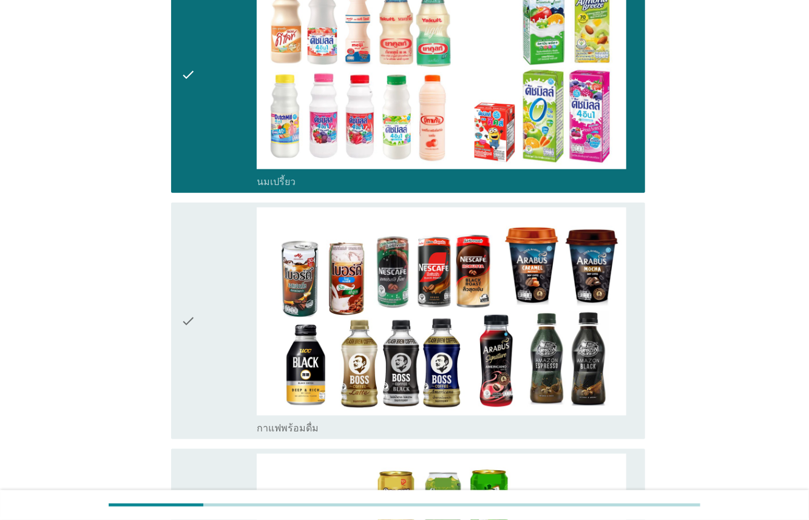
scroll to position [888, 0]
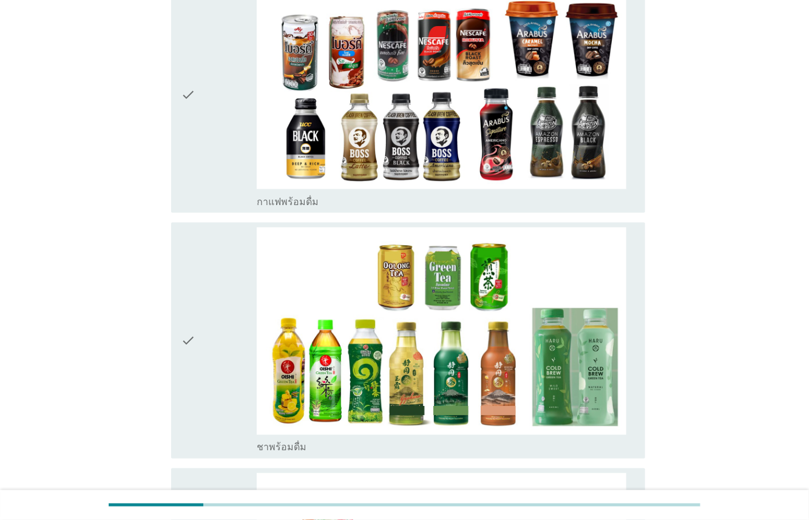
click at [223, 131] on div "check" at bounding box center [219, 94] width 76 height 227
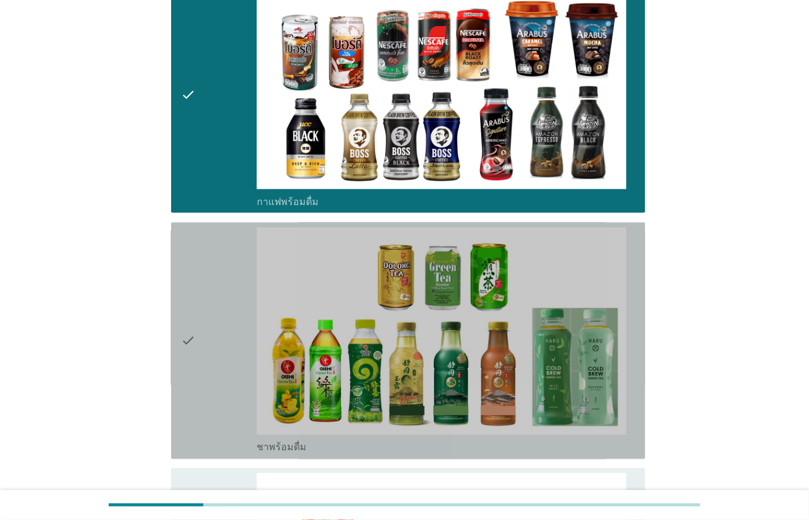
click at [227, 277] on div "check" at bounding box center [219, 341] width 76 height 227
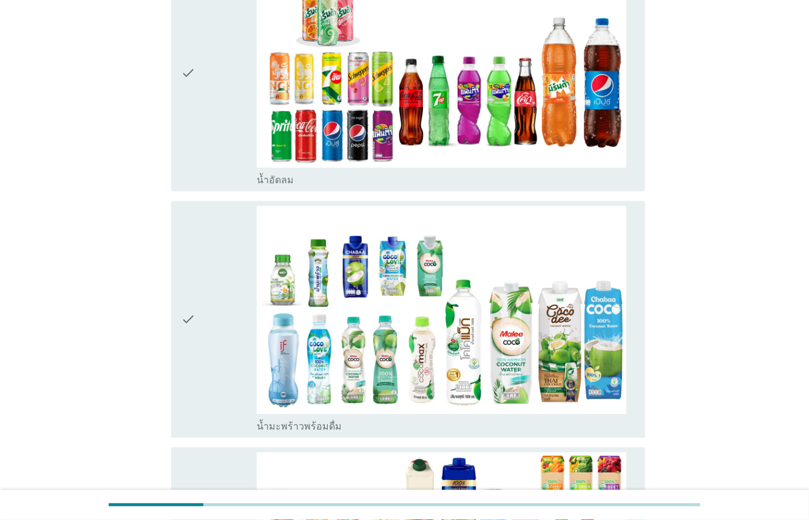
drag, startPoint x: 225, startPoint y: 141, endPoint x: 225, endPoint y: 181, distance: 40.1
click at [225, 141] on div "check" at bounding box center [219, 72] width 76 height 227
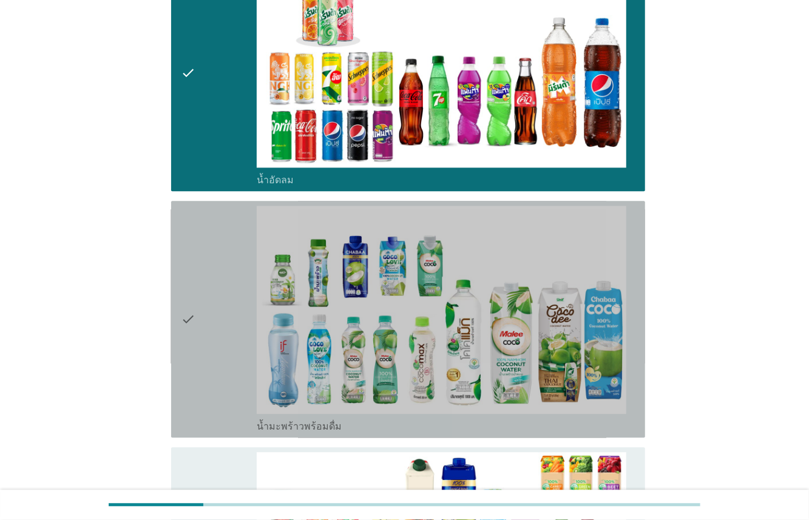
click at [225, 255] on div "check" at bounding box center [219, 319] width 76 height 227
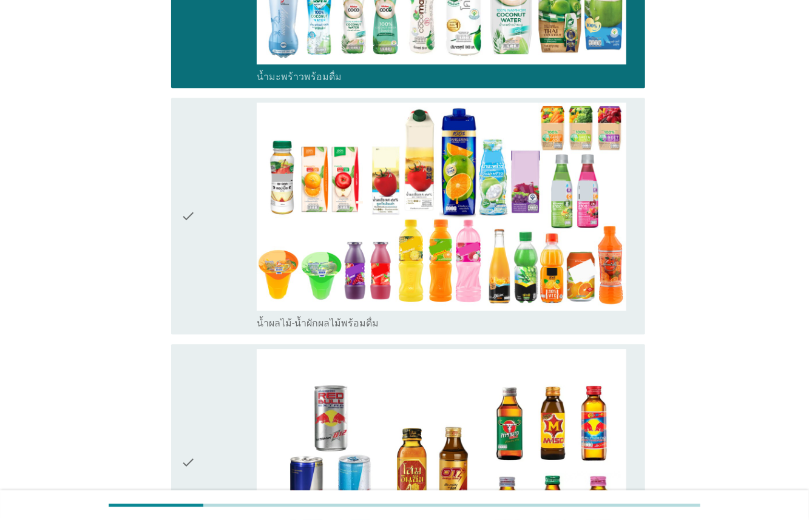
drag, startPoint x: 229, startPoint y: 203, endPoint x: 229, endPoint y: 210, distance: 7.3
click at [229, 203] on div "check" at bounding box center [219, 216] width 76 height 227
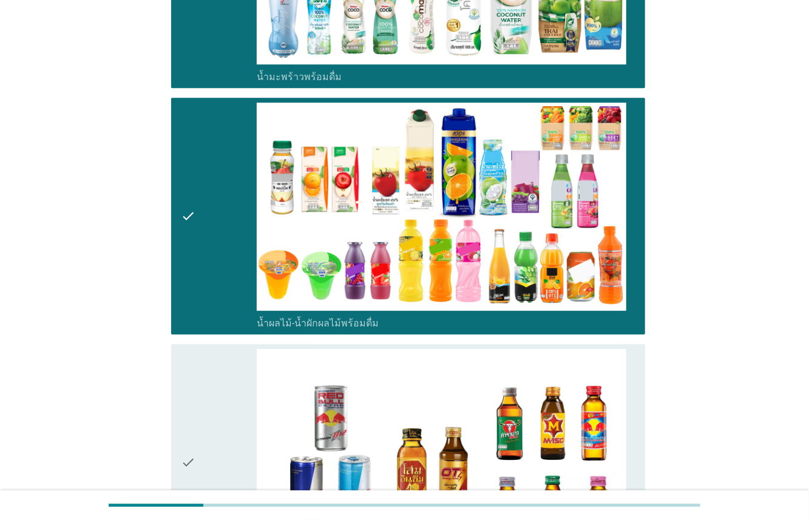
click at [239, 379] on div "check" at bounding box center [219, 462] width 76 height 227
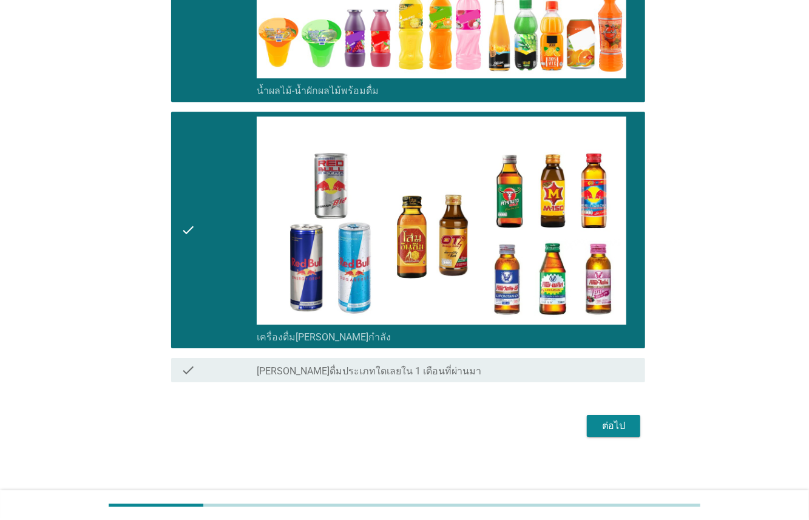
scroll to position [1986, 0]
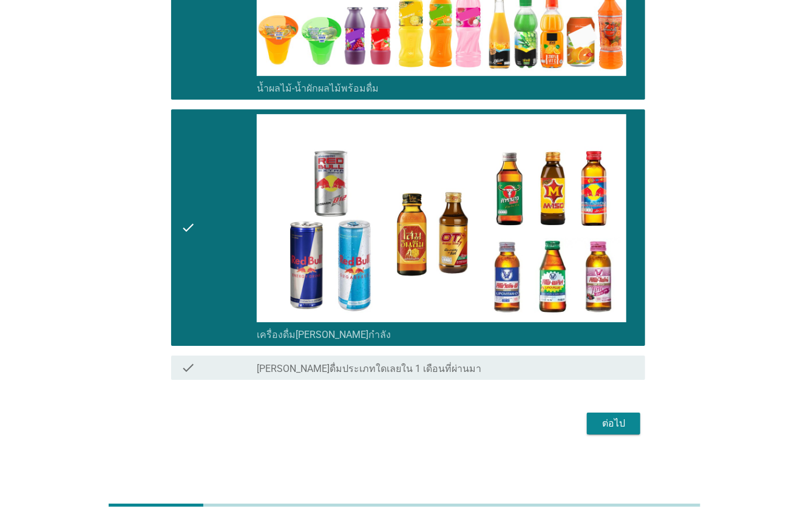
click at [603, 416] on div "ต่อไป" at bounding box center [614, 423] width 34 height 15
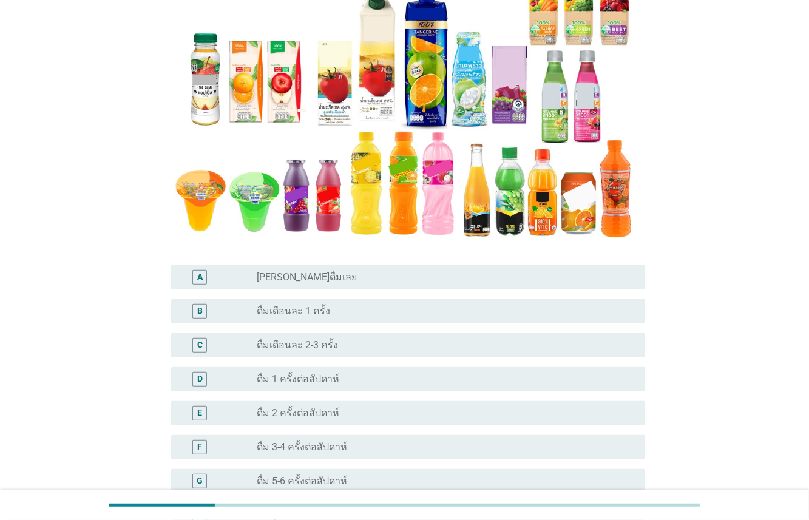
scroll to position [180, 0]
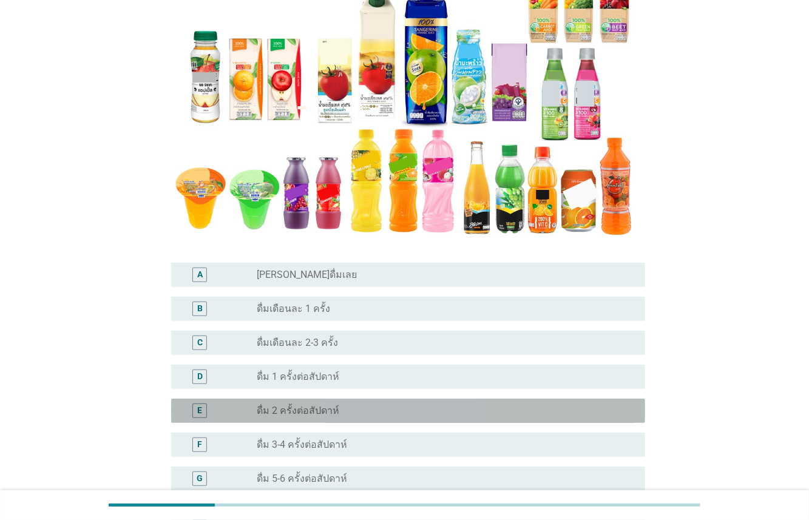
click at [324, 415] on label "ดื่ม 2 ครั้งต่อสัปดาห์" at bounding box center [298, 411] width 83 height 12
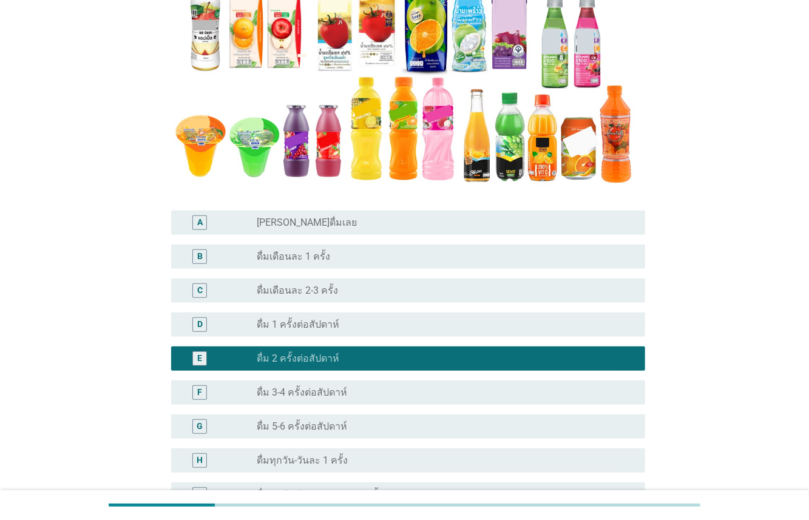
scroll to position [375, 0]
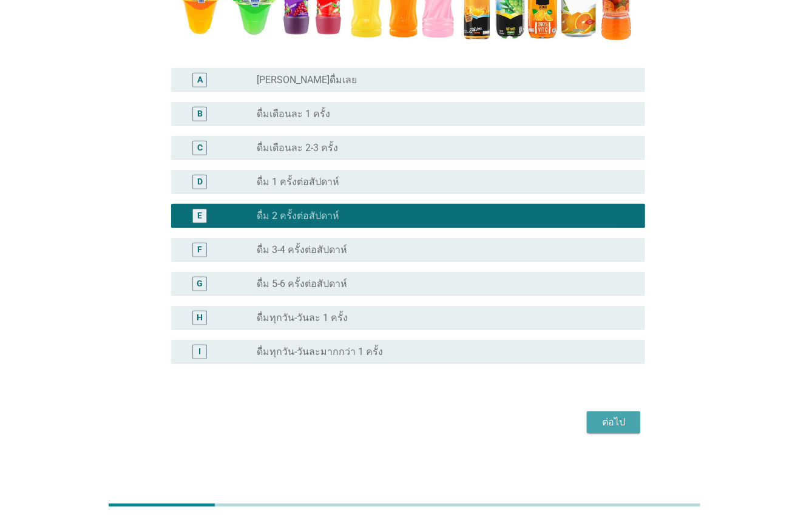
click at [589, 417] on button "ต่อไป" at bounding box center [613, 423] width 53 height 22
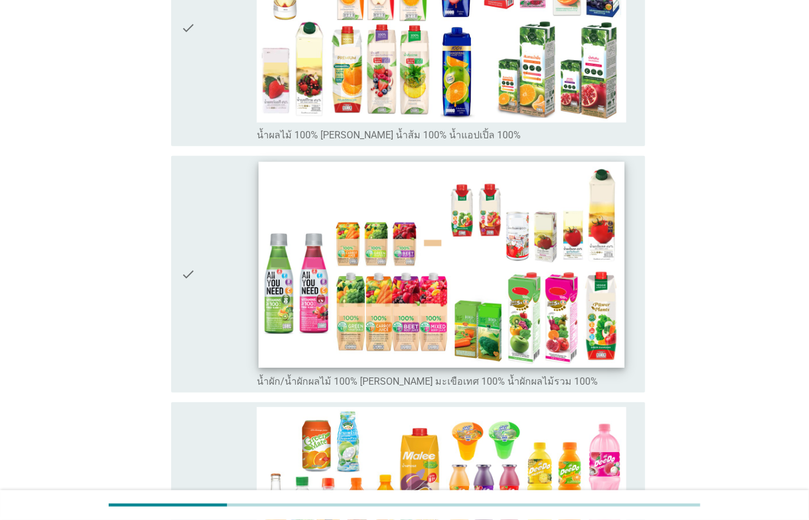
scroll to position [12, 0]
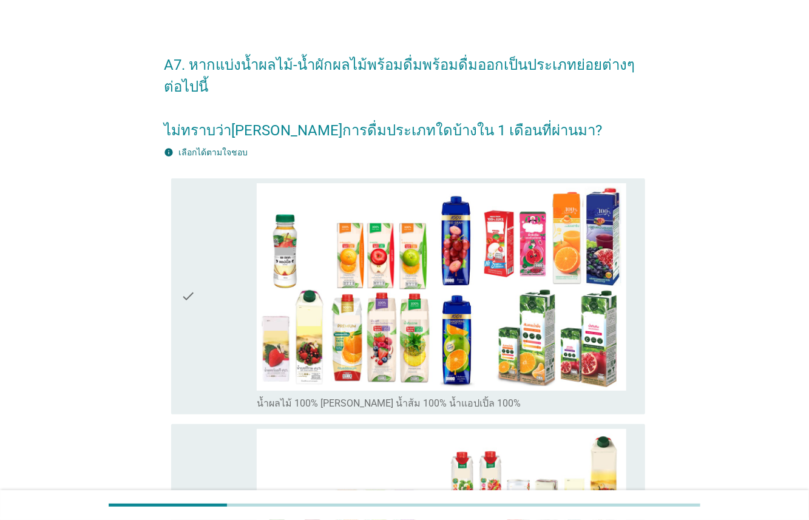
click at [231, 347] on div "check" at bounding box center [219, 296] width 76 height 227
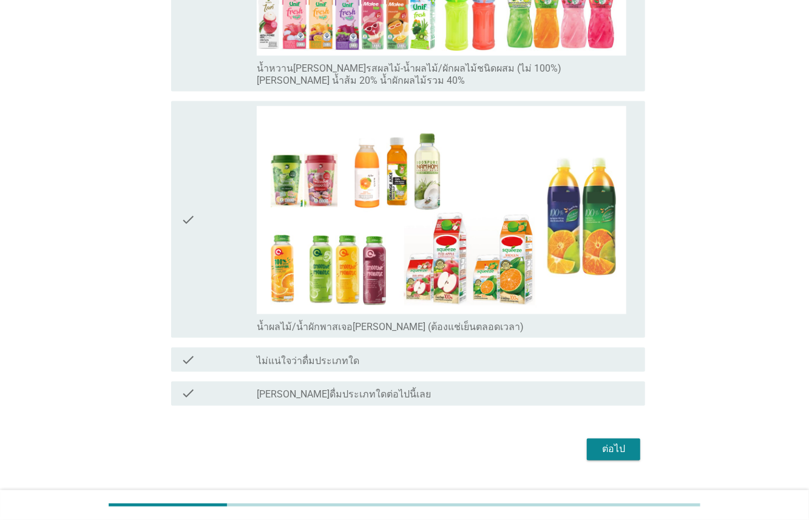
scroll to position [845, 0]
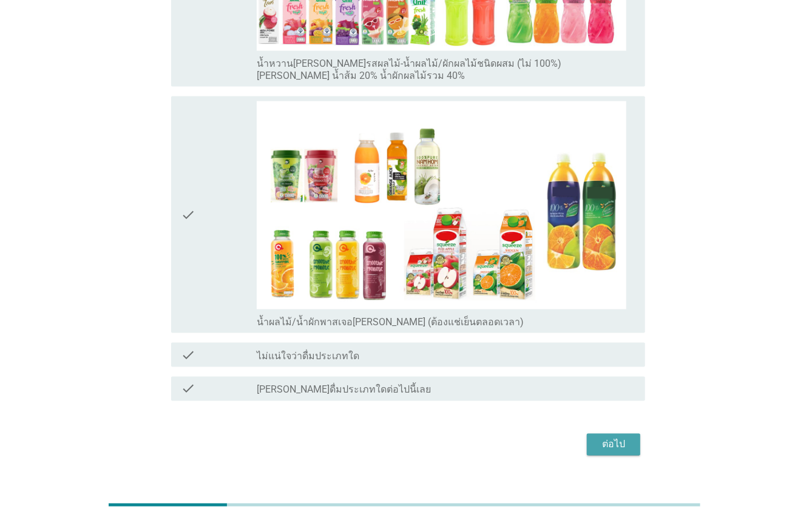
click at [616, 434] on button "ต่อไป" at bounding box center [613, 445] width 53 height 22
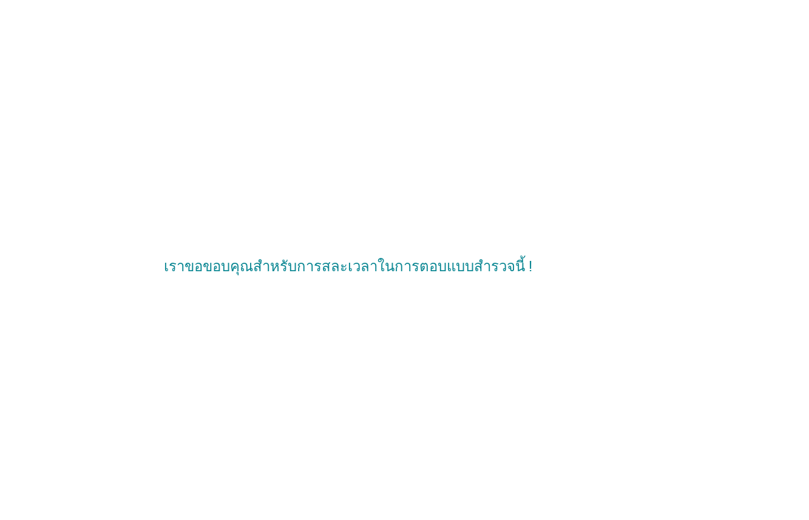
scroll to position [0, 0]
